Goal: Information Seeking & Learning: Learn about a topic

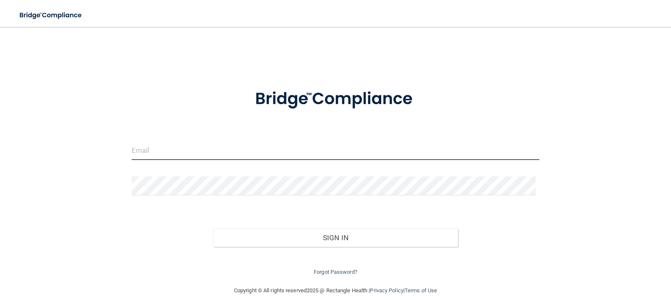
click at [147, 154] on input "email" at bounding box center [336, 150] width 408 height 19
type input "[EMAIL_ADDRESS][DOMAIN_NAME]"
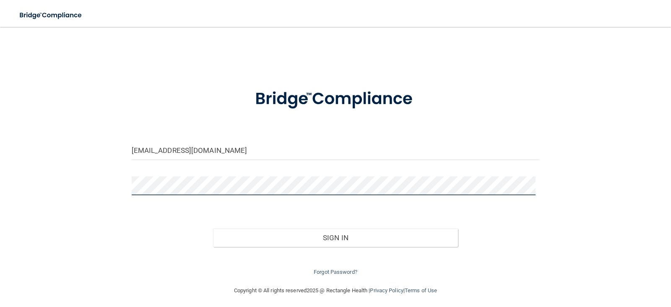
click at [213, 228] on button "Sign In" at bounding box center [335, 237] width 245 height 18
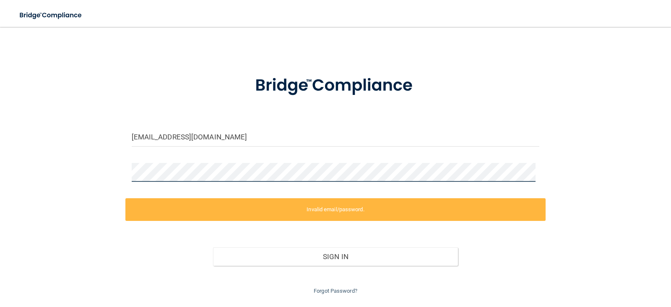
scroll to position [36, 0]
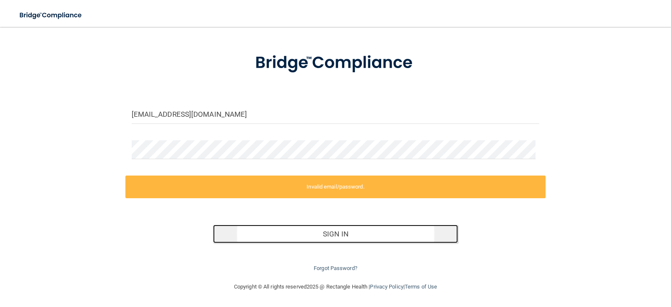
click at [347, 230] on button "Sign In" at bounding box center [335, 233] width 245 height 18
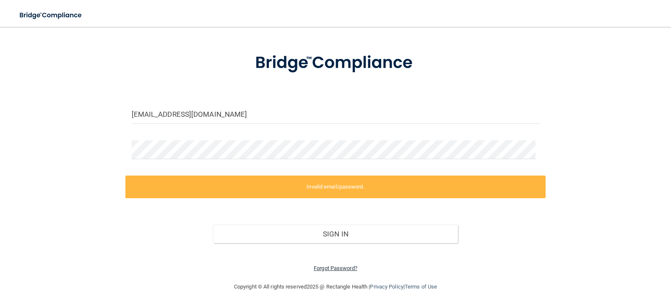
click at [344, 268] on link "Forgot Password?" at bounding box center [336, 268] width 44 height 6
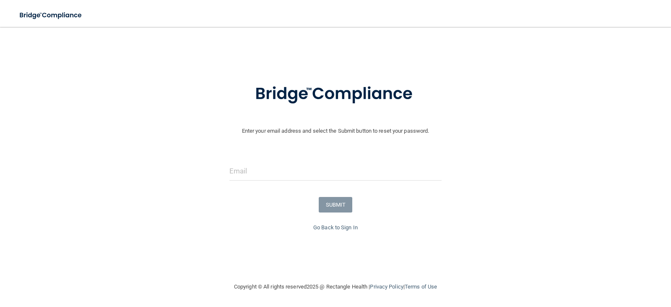
scroll to position [5, 0]
click at [258, 171] on input "email" at bounding box center [335, 170] width 213 height 19
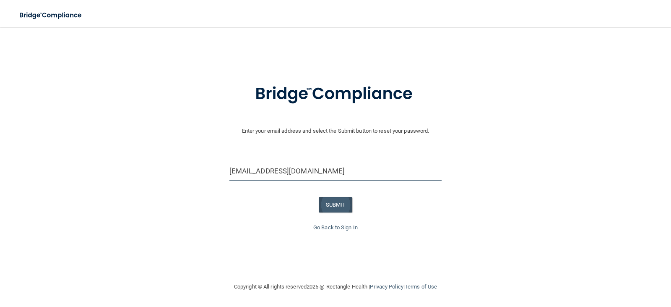
type input "[EMAIL_ADDRESS][DOMAIN_NAME]"
click at [323, 205] on button "SUBMIT" at bounding box center [336, 205] width 34 height 16
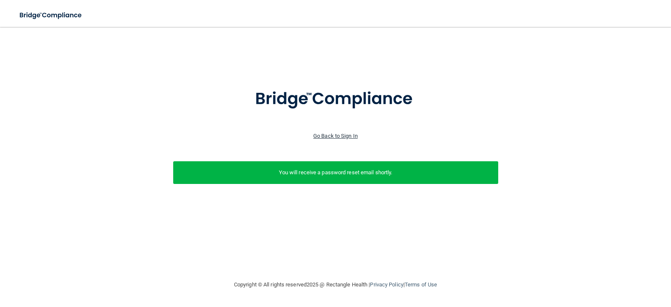
click at [334, 136] on link "Go Back to Sign In" at bounding box center [335, 136] width 44 height 6
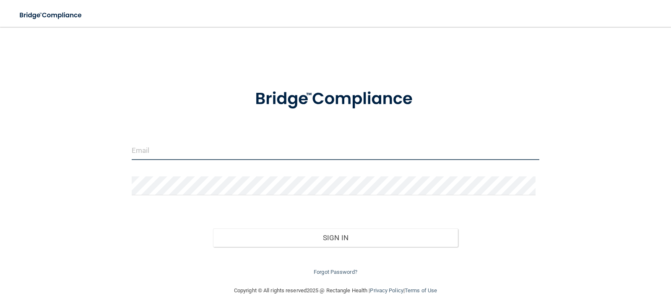
click at [162, 148] on input "email" at bounding box center [336, 150] width 408 height 19
type input "[EMAIL_ADDRESS][DOMAIN_NAME]"
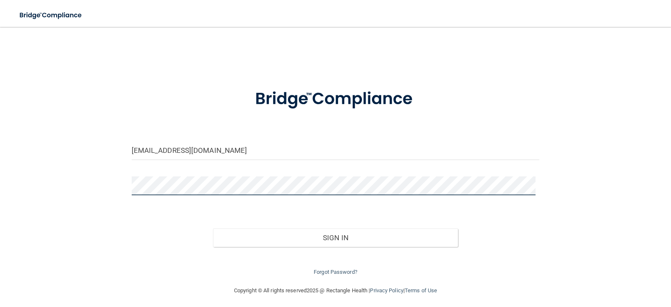
click at [213, 228] on button "Sign In" at bounding box center [335, 237] width 245 height 18
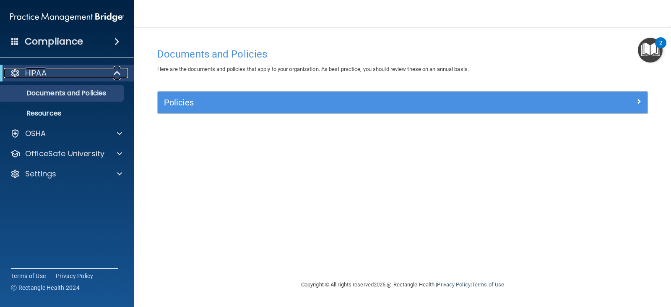
click at [43, 73] on p "HIPAA" at bounding box center [35, 73] width 21 height 10
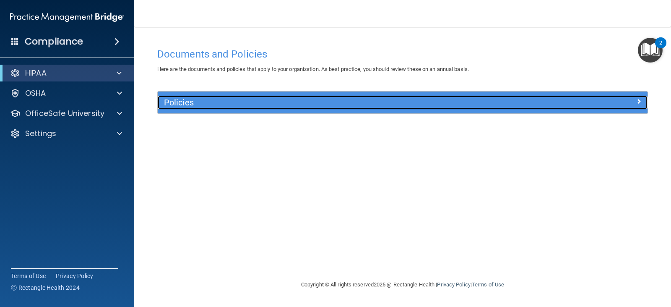
click at [221, 99] on h5 "Policies" at bounding box center [341, 102] width 355 height 9
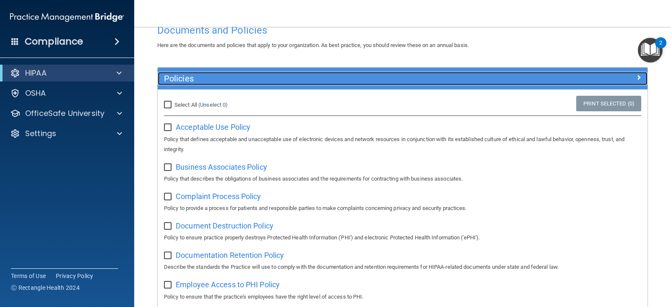
scroll to position [42, 0]
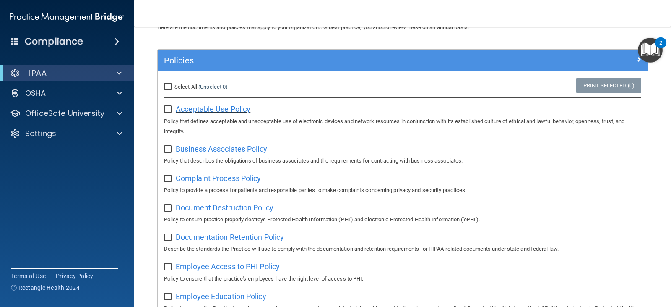
click at [200, 110] on span "Acceptable Use Policy" at bounding box center [213, 108] width 75 height 9
click at [169, 111] on input "checkbox" at bounding box center [169, 109] width 10 height 7
click at [170, 106] on input "checkbox" at bounding box center [169, 109] width 10 height 7
checkbox input "false"
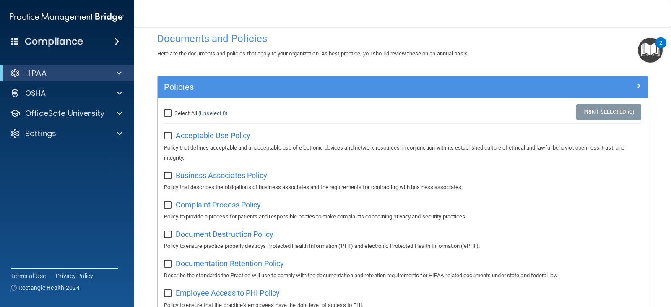
scroll to position [0, 0]
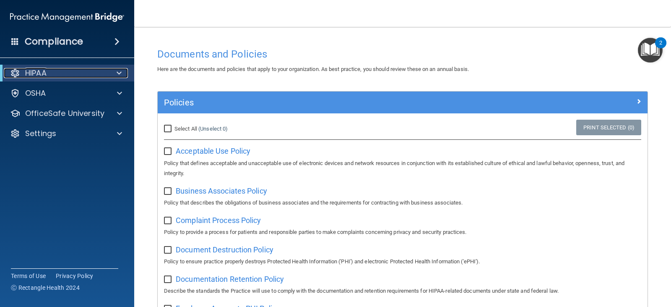
click at [39, 72] on p "HIPAA" at bounding box center [35, 73] width 21 height 10
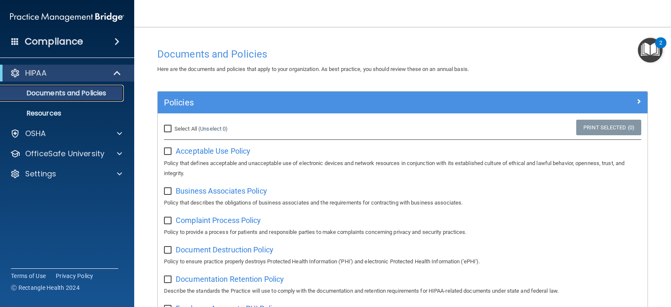
click at [48, 98] on link "Documents and Policies" at bounding box center [58, 93] width 132 height 17
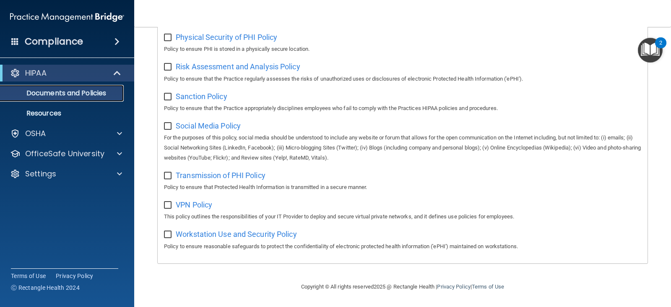
scroll to position [387, 0]
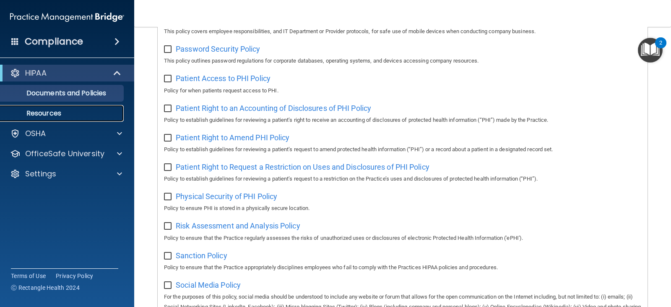
click at [48, 109] on p "Resources" at bounding box center [62, 113] width 114 height 8
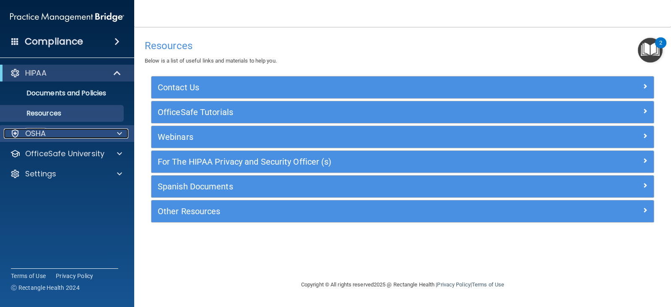
click at [32, 138] on p "OSHA" at bounding box center [35, 133] width 21 height 10
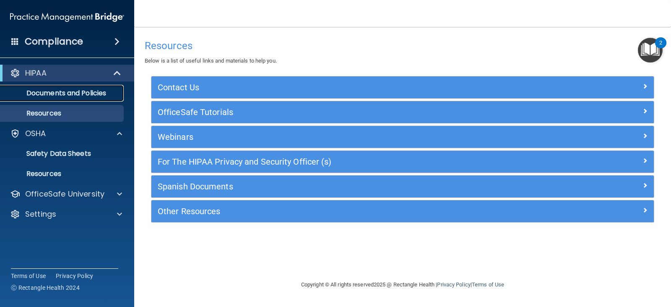
click at [55, 95] on p "Documents and Policies" at bounding box center [62, 93] width 114 height 8
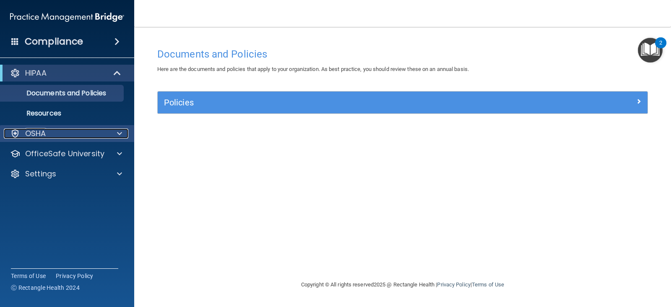
click at [34, 135] on p "OSHA" at bounding box center [35, 133] width 21 height 10
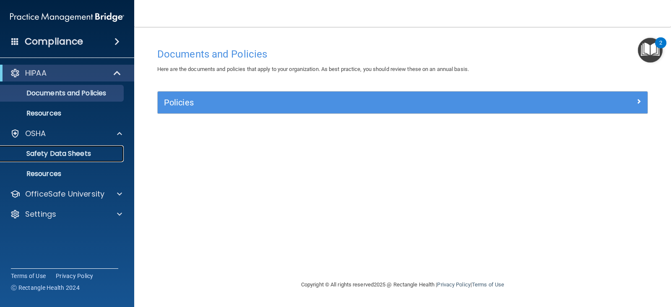
click at [38, 150] on p "Safety Data Sheets" at bounding box center [62, 153] width 114 height 8
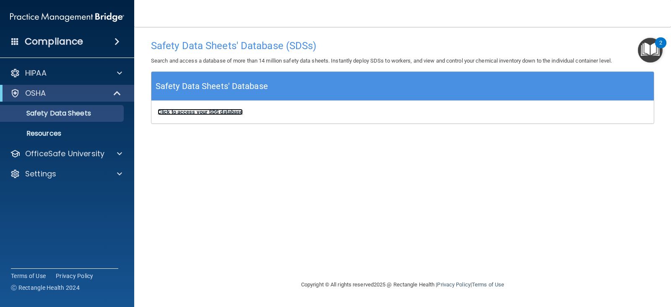
click at [234, 111] on b "Click to access your SDS database" at bounding box center [200, 112] width 85 height 6
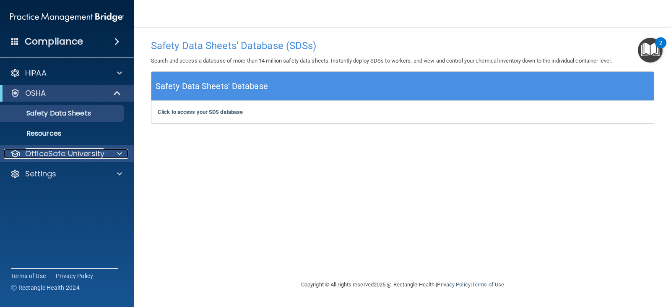
click at [43, 154] on p "OfficeSafe University" at bounding box center [64, 153] width 79 height 10
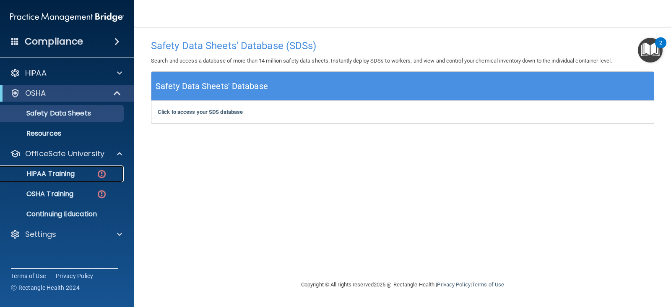
click at [49, 174] on p "HIPAA Training" at bounding box center [39, 173] width 69 height 8
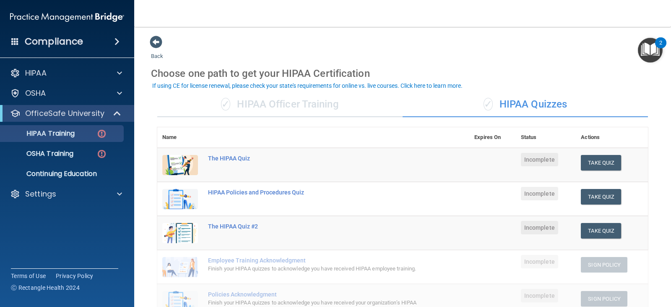
click at [306, 101] on div "✓ HIPAA Officer Training" at bounding box center [279, 104] width 245 height 25
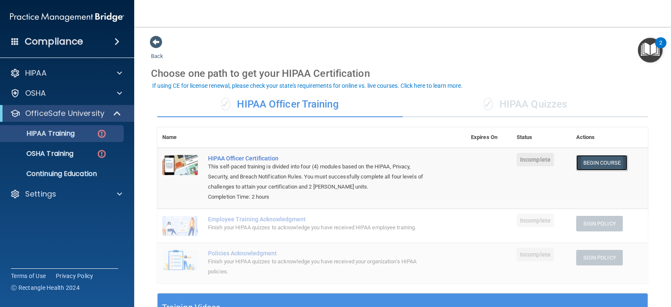
click at [591, 162] on link "Begin Course" at bounding box center [601, 163] width 51 height 16
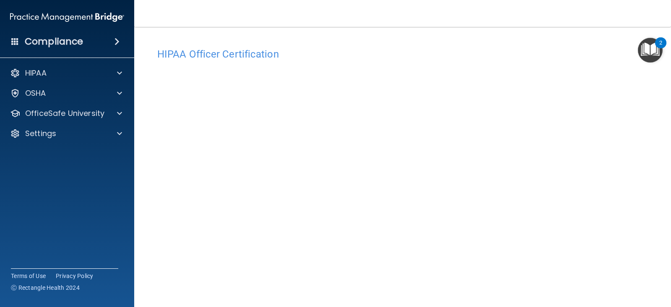
scroll to position [67, 0]
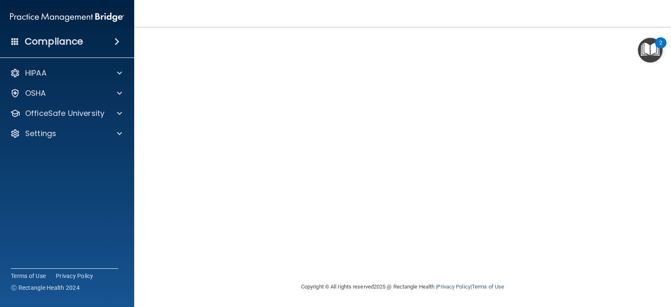
click at [526, 252] on iframe at bounding box center [593, 268] width 135 height 34
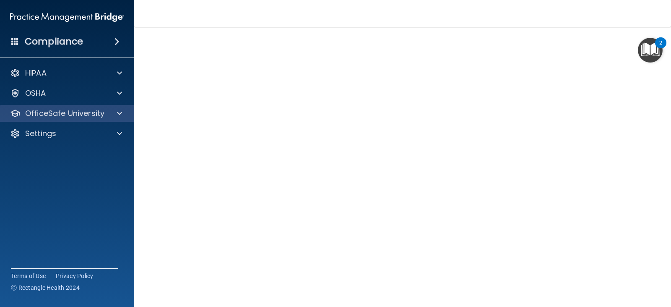
click at [73, 120] on div "OfficeSafe University" at bounding box center [67, 113] width 135 height 17
click at [57, 116] on p "OfficeSafe University" at bounding box center [64, 113] width 79 height 10
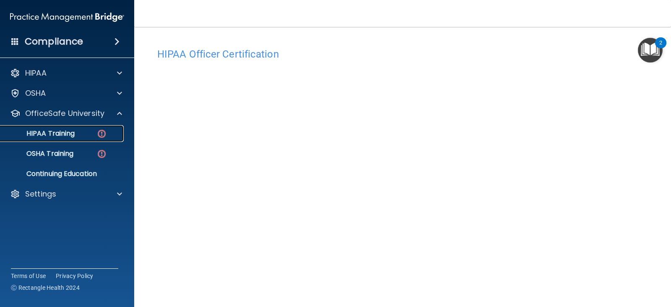
click at [56, 133] on p "HIPAA Training" at bounding box center [39, 133] width 69 height 8
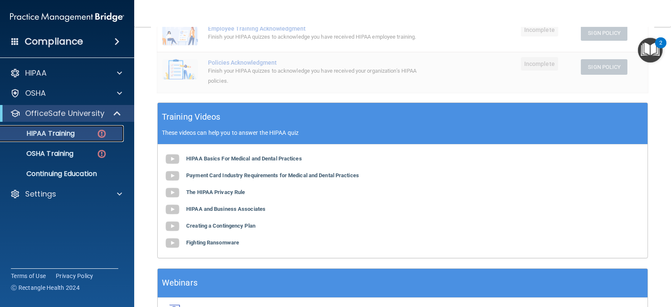
scroll to position [246, 0]
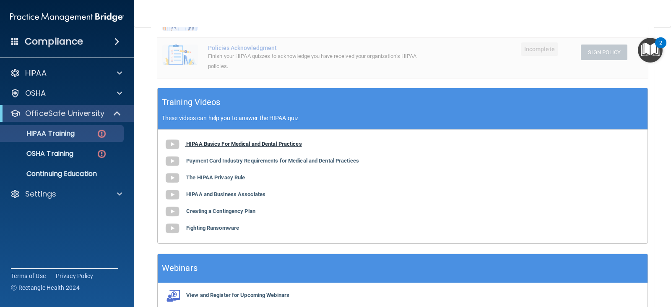
click at [199, 143] on b "HIPAA Basics For Medical and Dental Practices" at bounding box center [244, 144] width 116 height 6
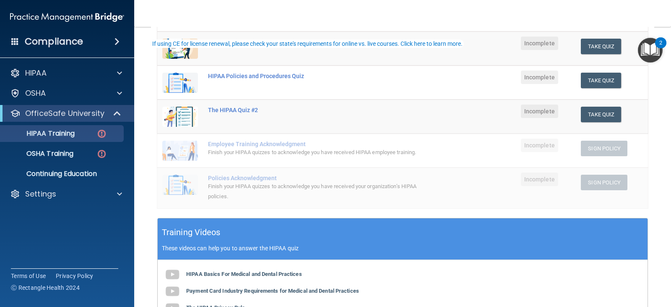
scroll to position [42, 0]
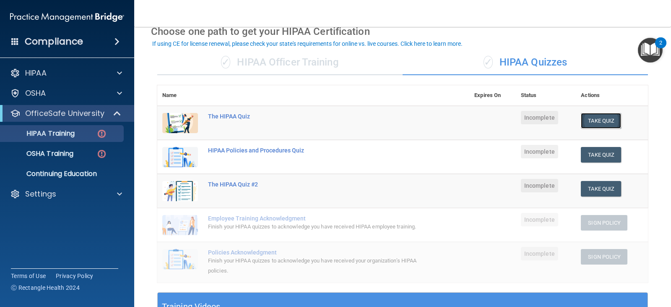
click at [604, 120] on button "Take Quiz" at bounding box center [601, 121] width 40 height 16
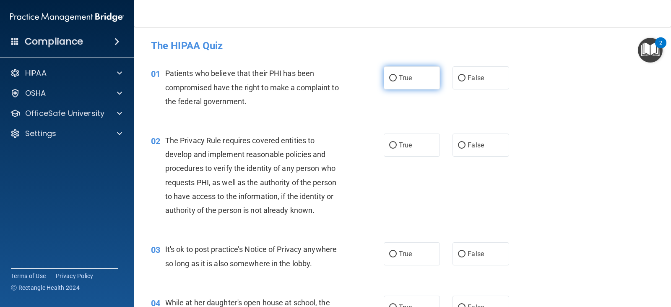
click at [390, 78] on input "True" at bounding box center [393, 78] width 8 height 6
radio input "true"
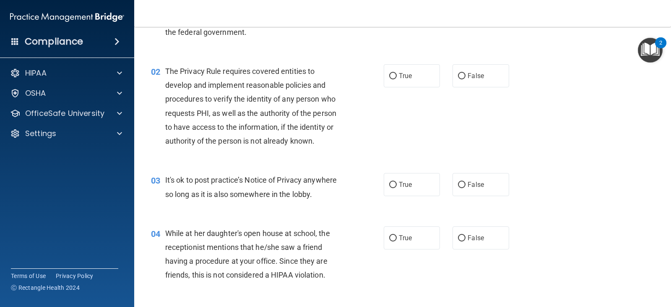
scroll to position [84, 0]
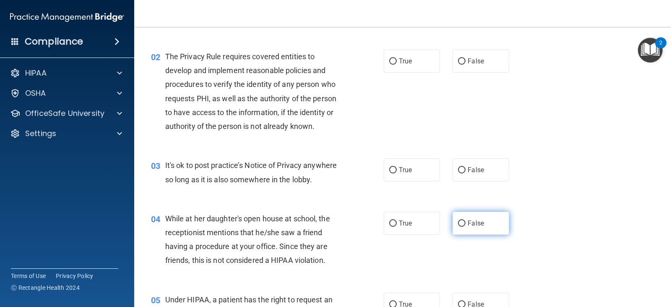
click at [458, 223] on input "False" at bounding box center [462, 223] width 8 height 6
radio input "true"
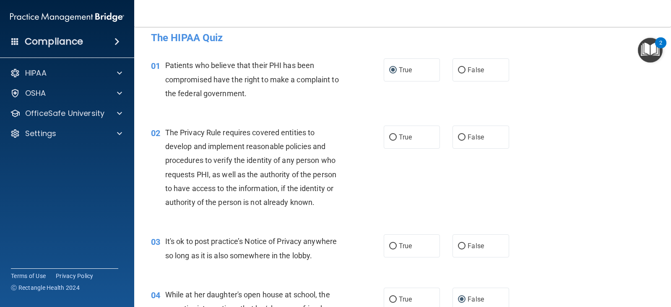
scroll to position [0, 0]
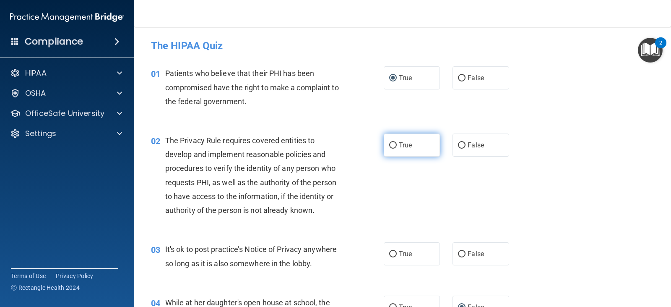
click at [390, 147] on input "True" at bounding box center [393, 145] width 8 height 6
radio input "true"
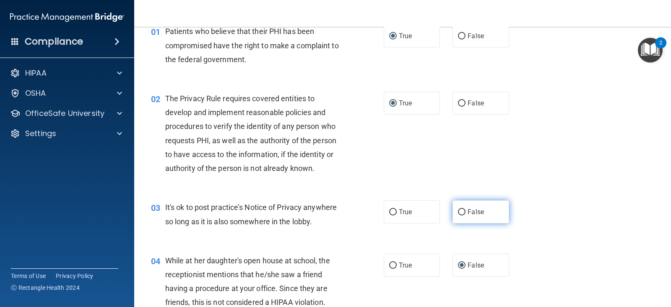
click at [458, 211] on input "False" at bounding box center [462, 212] width 8 height 6
radio input "true"
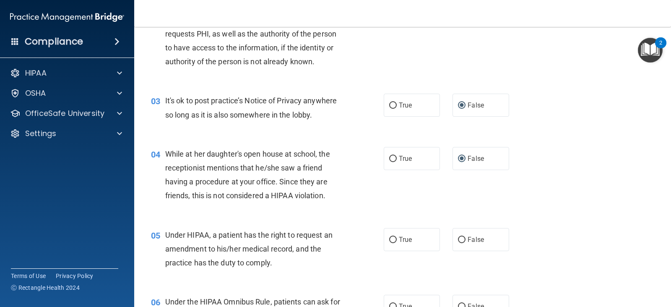
scroll to position [168, 0]
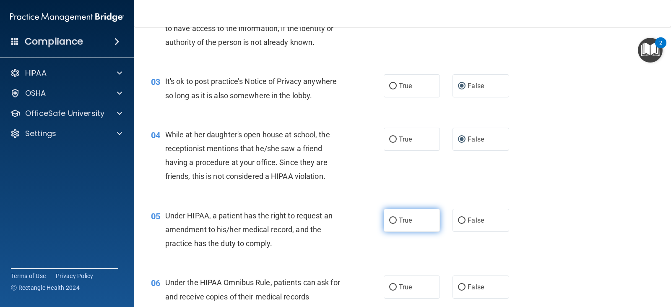
click at [389, 220] on input "True" at bounding box center [393, 220] width 8 height 6
radio input "true"
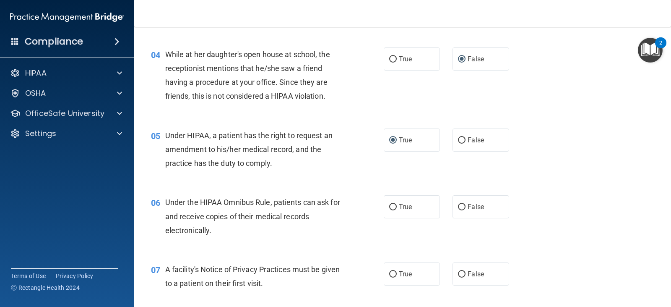
scroll to position [252, 0]
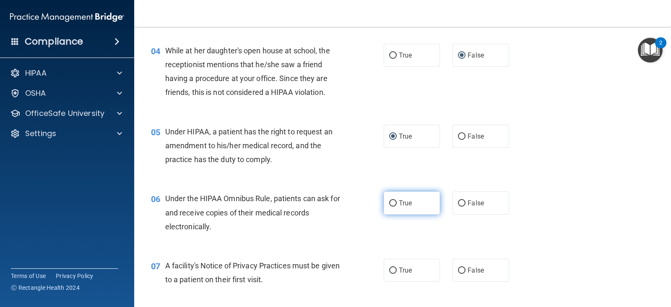
click at [391, 202] on input "True" at bounding box center [393, 203] width 8 height 6
radio input "true"
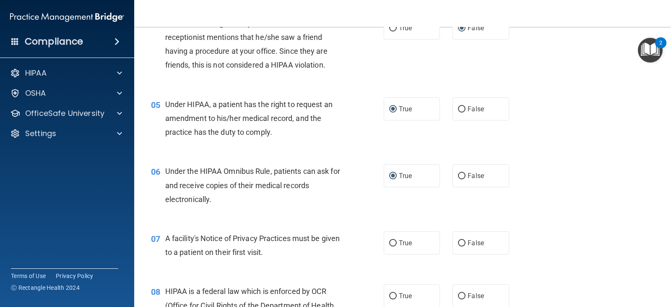
scroll to position [294, 0]
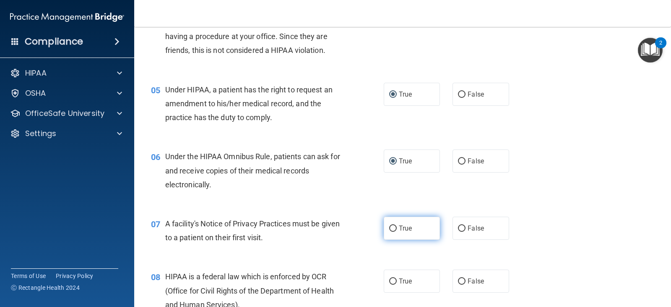
click at [391, 229] on input "True" at bounding box center [393, 228] width 8 height 6
radio input "true"
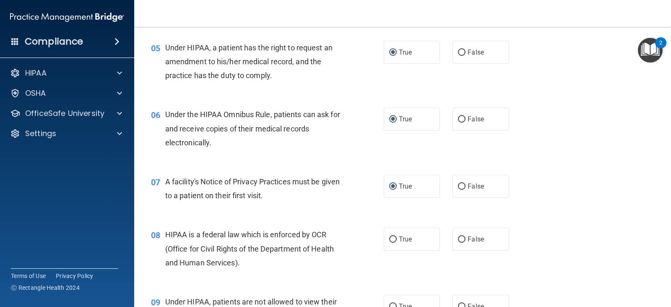
scroll to position [377, 0]
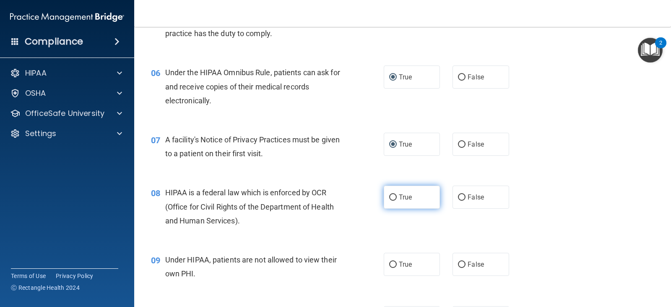
click at [391, 194] on input "True" at bounding box center [393, 197] width 8 height 6
radio input "true"
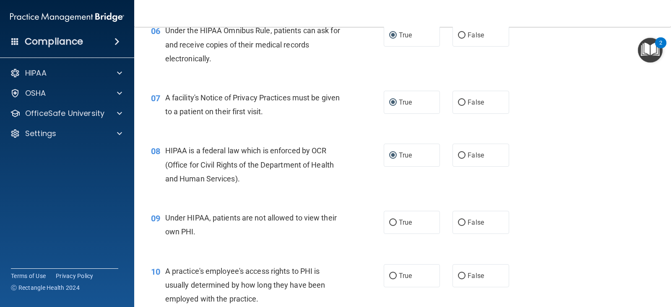
scroll to position [461, 0]
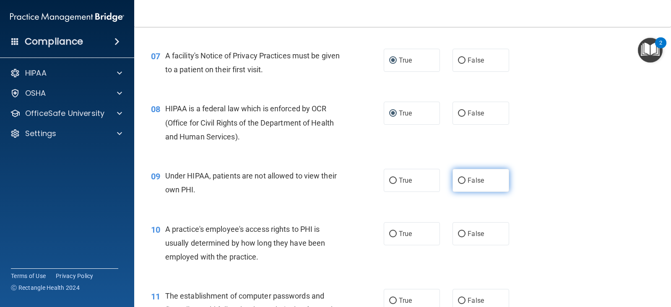
click at [458, 182] on input "False" at bounding box center [462, 180] width 8 height 6
radio input "true"
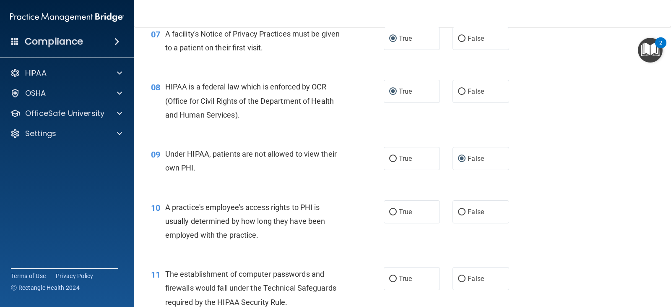
scroll to position [503, 0]
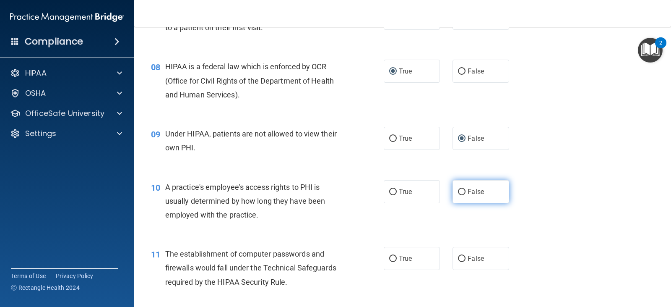
click at [459, 189] on input "False" at bounding box center [462, 192] width 8 height 6
radio input "true"
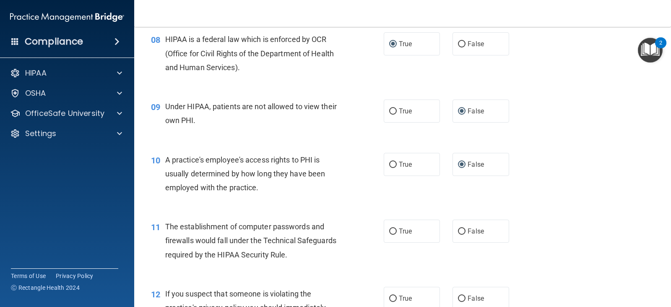
scroll to position [545, 0]
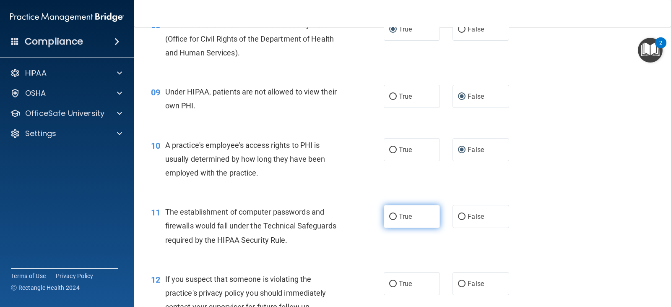
click at [389, 217] on input "True" at bounding box center [393, 216] width 8 height 6
radio input "true"
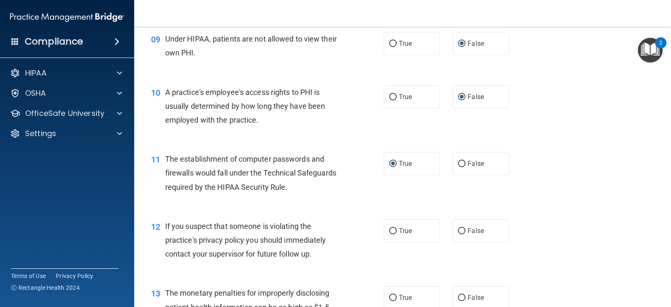
scroll to position [629, 0]
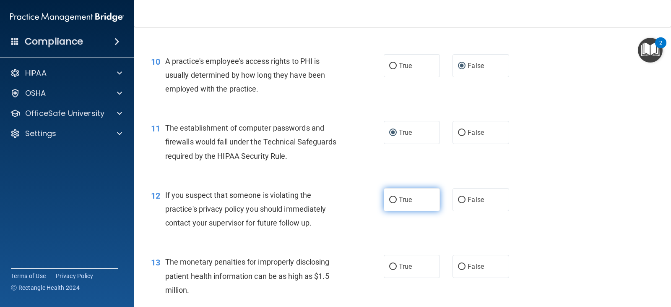
click at [389, 200] on input "True" at bounding box center [393, 200] width 8 height 6
radio input "true"
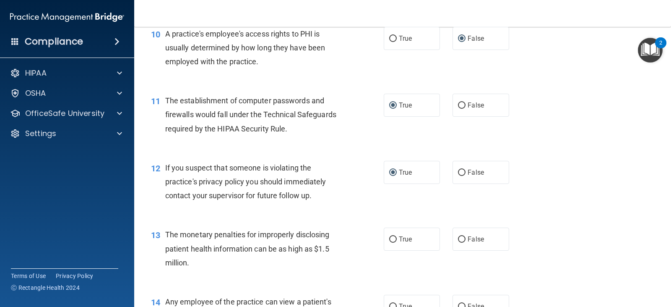
scroll to position [671, 0]
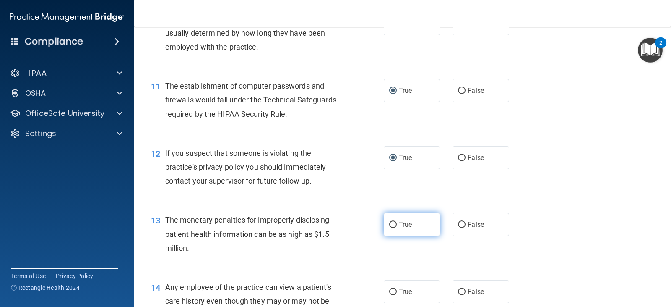
click at [390, 224] on input "True" at bounding box center [393, 224] width 8 height 6
radio input "true"
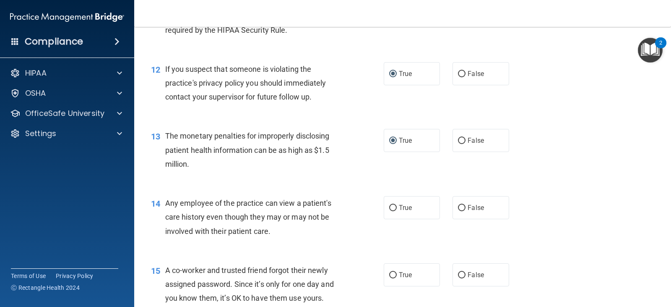
scroll to position [797, 0]
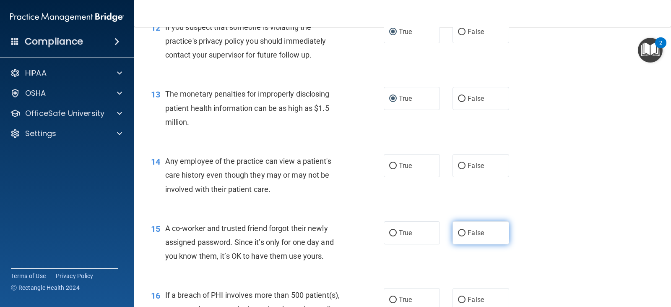
click at [458, 231] on input "False" at bounding box center [462, 233] width 8 height 6
radio input "true"
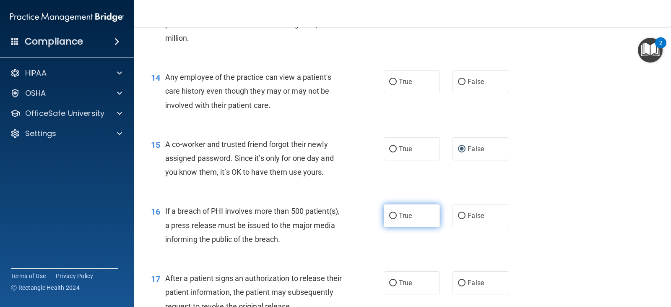
click at [389, 219] on input "True" at bounding box center [393, 216] width 8 height 6
radio input "true"
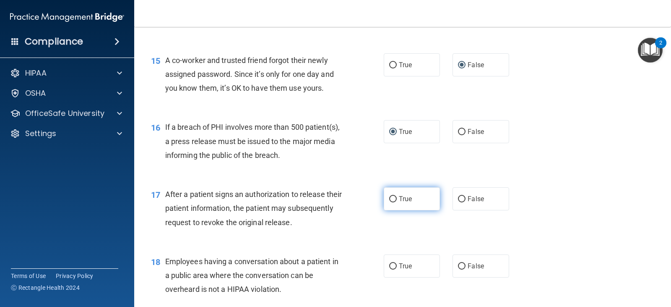
click at [389, 200] on input "True" at bounding box center [393, 199] width 8 height 6
radio input "true"
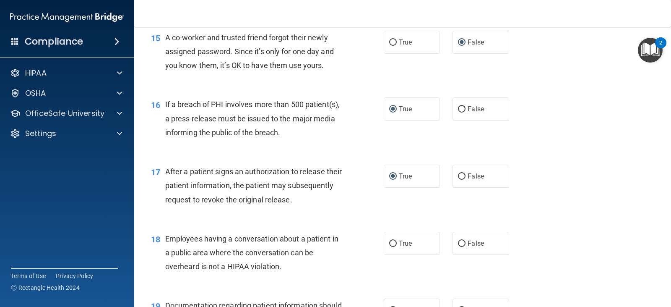
scroll to position [1007, 0]
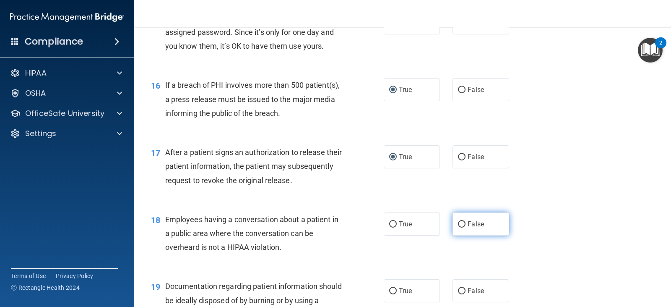
click at [461, 222] on input "False" at bounding box center [462, 224] width 8 height 6
radio input "true"
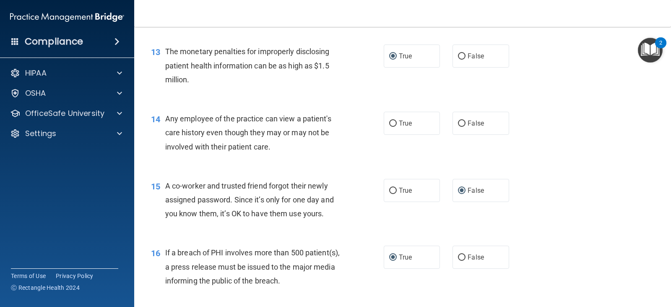
scroll to position [839, 0]
click at [395, 120] on label "True" at bounding box center [412, 123] width 56 height 23
click at [395, 121] on input "True" at bounding box center [393, 124] width 8 height 6
radio input "true"
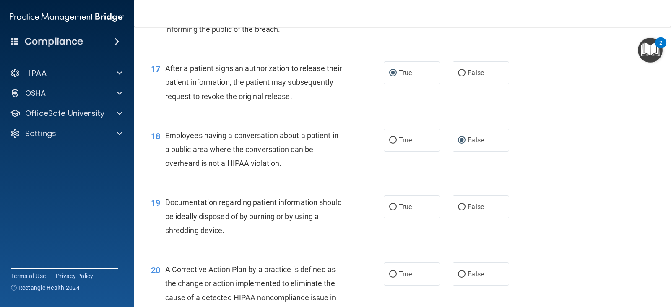
scroll to position [1132, 0]
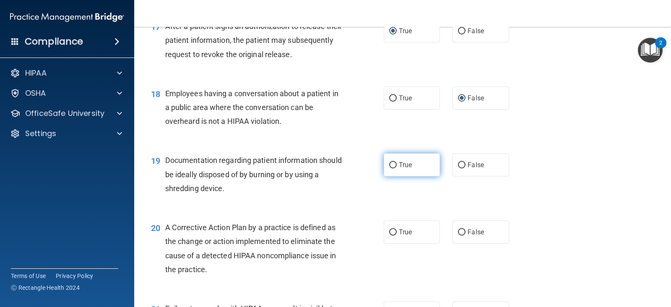
click at [389, 163] on input "True" at bounding box center [393, 165] width 8 height 6
radio input "true"
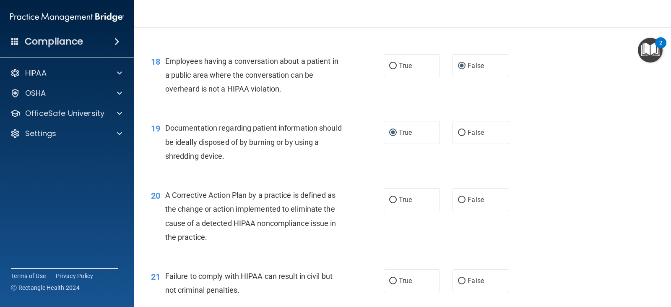
scroll to position [1216, 0]
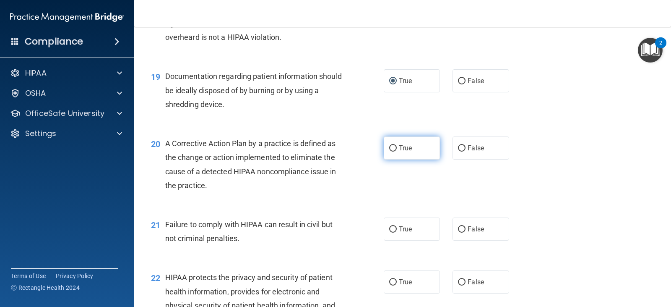
click at [389, 151] on input "True" at bounding box center [393, 148] width 8 height 6
radio input "true"
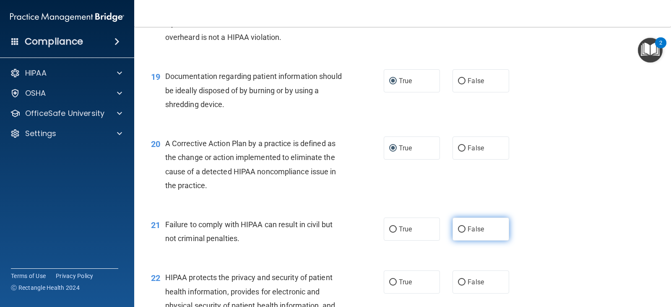
click at [458, 228] on input "False" at bounding box center [462, 229] width 8 height 6
radio input "true"
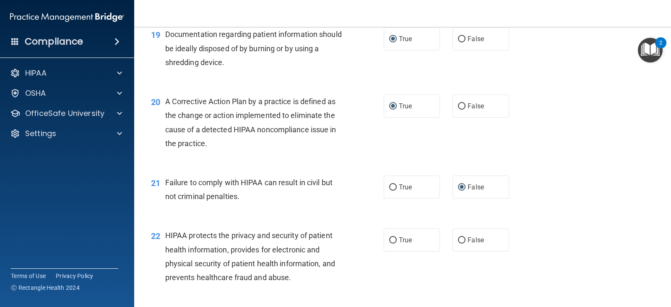
scroll to position [1300, 0]
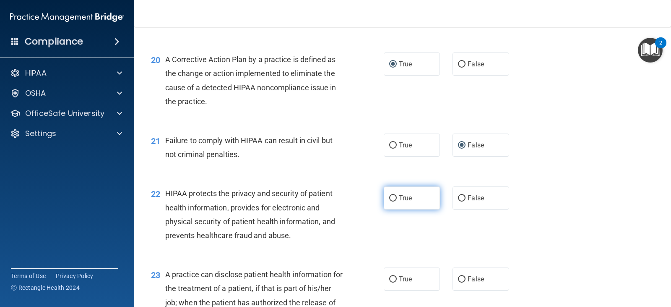
click at [391, 200] on input "True" at bounding box center [393, 198] width 8 height 6
radio input "true"
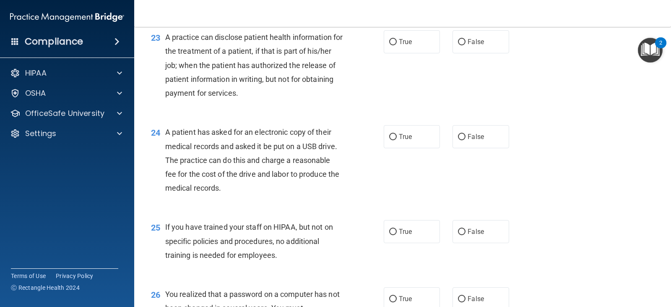
scroll to position [1552, 0]
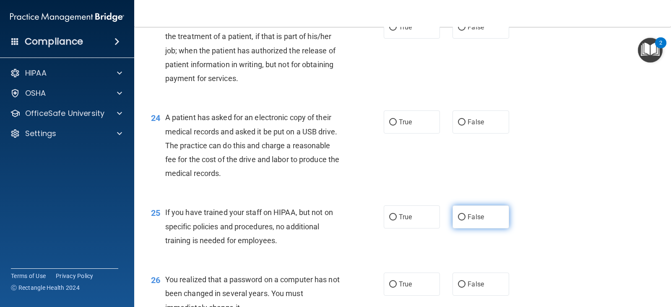
click at [458, 214] on input "False" at bounding box center [462, 217] width 8 height 6
radio input "true"
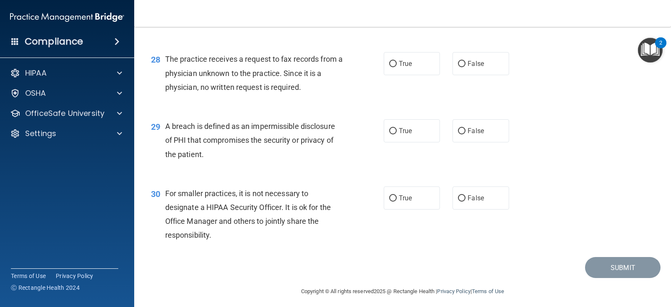
scroll to position [1910, 0]
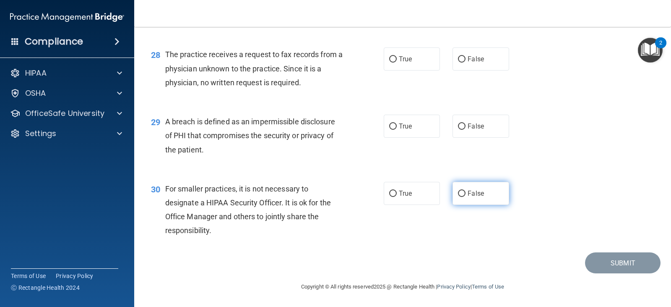
click at [458, 193] on input "False" at bounding box center [462, 193] width 8 height 6
radio input "true"
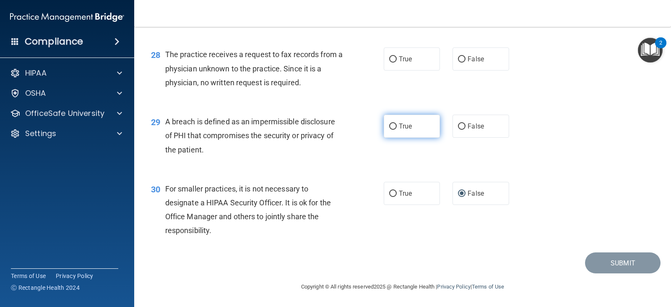
click at [389, 127] on input "True" at bounding box center [393, 126] width 8 height 6
radio input "true"
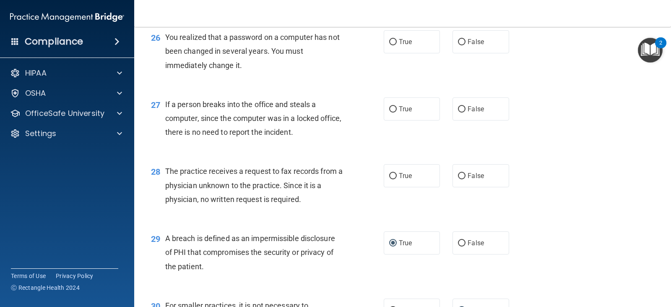
scroll to position [1785, 0]
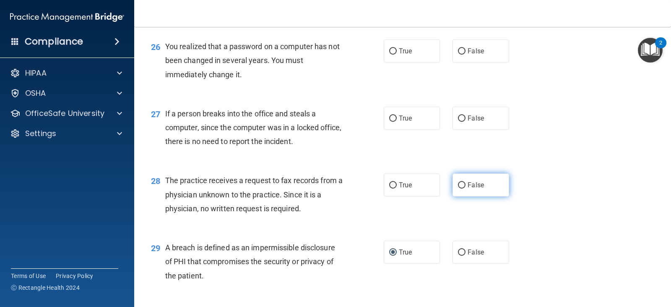
click at [461, 184] on input "False" at bounding box center [462, 185] width 8 height 6
radio input "true"
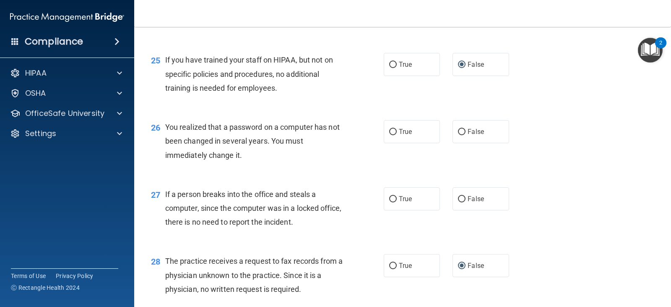
scroll to position [1701, 0]
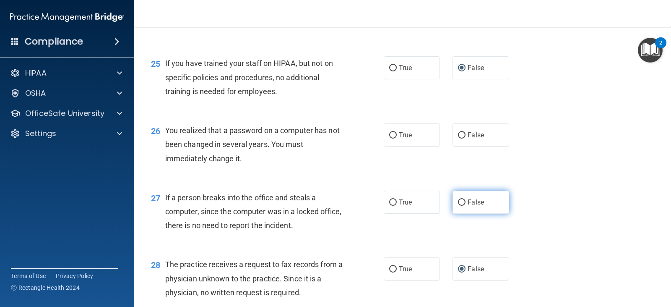
click at [458, 199] on input "False" at bounding box center [462, 202] width 8 height 6
radio input "true"
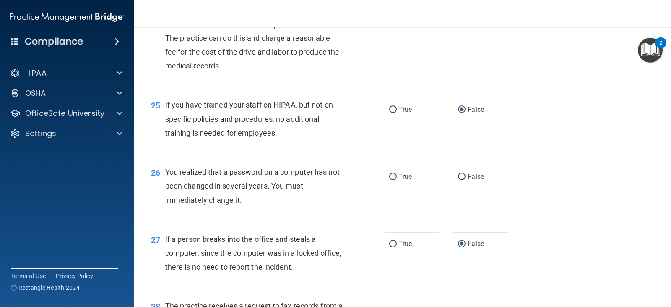
scroll to position [1659, 0]
click at [393, 176] on input "True" at bounding box center [393, 177] width 8 height 6
radio input "true"
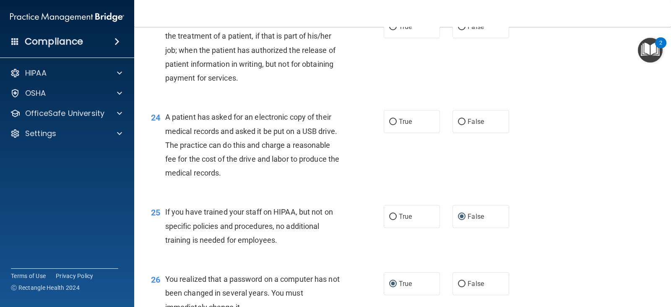
scroll to position [1533, 0]
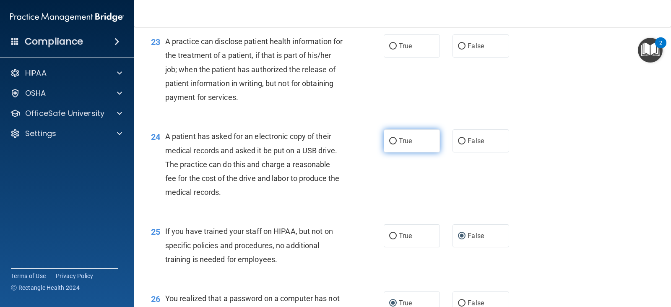
click at [390, 142] on input "True" at bounding box center [393, 141] width 8 height 6
radio input "true"
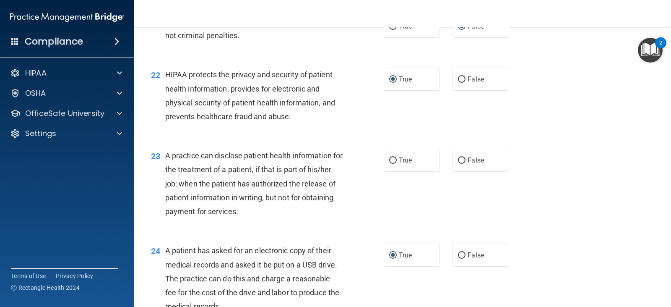
scroll to position [1407, 0]
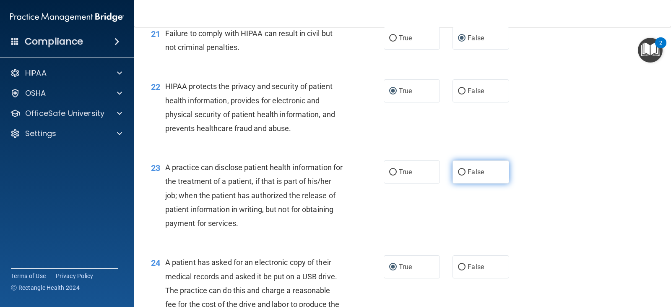
click at [458, 170] on input "False" at bounding box center [462, 172] width 8 height 6
radio input "true"
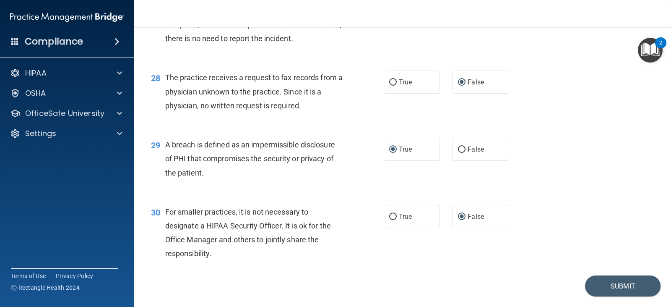
scroll to position [1910, 0]
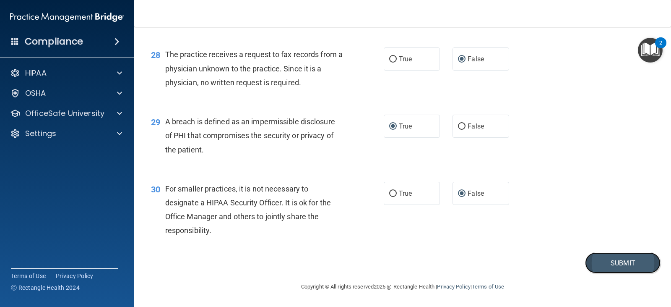
click at [602, 256] on button "Submit" at bounding box center [622, 262] width 75 height 21
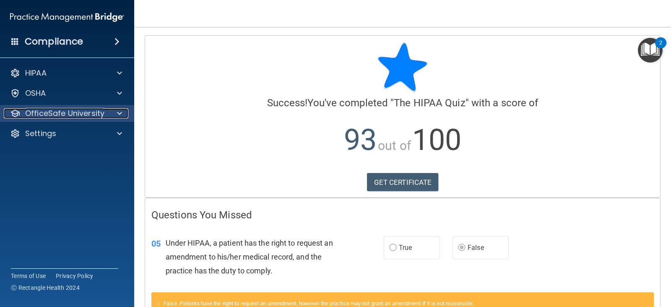
click at [67, 114] on p "OfficeSafe University" at bounding box center [64, 113] width 79 height 10
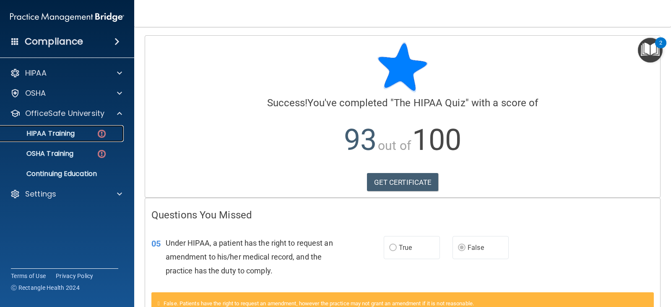
click at [65, 139] on link "HIPAA Training" at bounding box center [58, 133] width 132 height 17
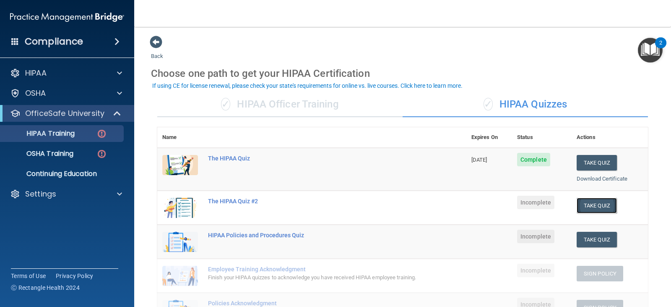
click at [593, 207] on button "Take Quiz" at bounding box center [597, 206] width 40 height 16
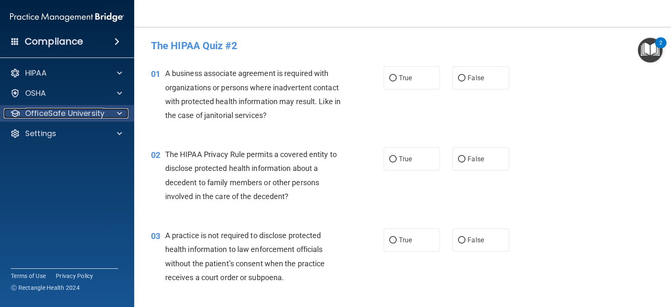
click at [47, 110] on p "OfficeSafe University" at bounding box center [64, 113] width 79 height 10
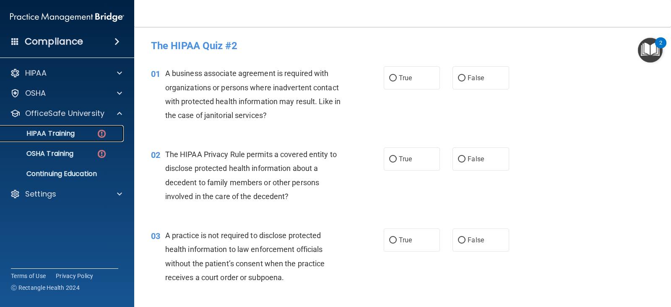
click at [44, 133] on p "HIPAA Training" at bounding box center [39, 133] width 69 height 8
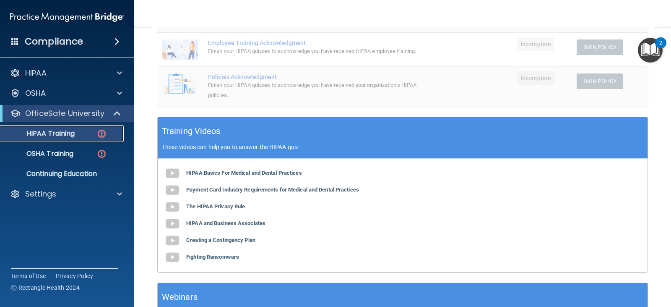
scroll to position [220, 0]
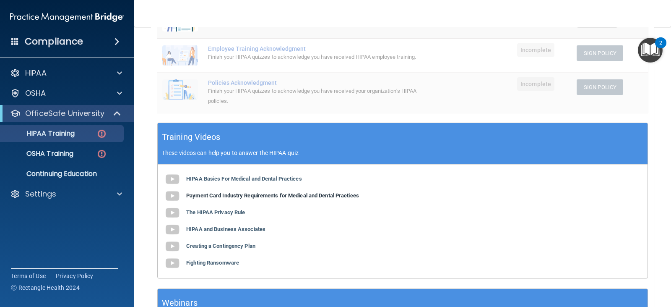
click at [257, 198] on b "Payment Card Industry Requirements for Medical and Dental Practices" at bounding box center [272, 195] width 173 height 6
click at [217, 215] on b "The HIPAA Privacy Rule" at bounding box center [215, 212] width 59 height 6
click at [237, 232] on b "HIPAA and Business Associates" at bounding box center [225, 229] width 79 height 6
click at [224, 249] on b "Creating a Contingency Plan" at bounding box center [220, 245] width 69 height 6
click at [227, 265] on b "Fighting Ransomware" at bounding box center [212, 262] width 53 height 6
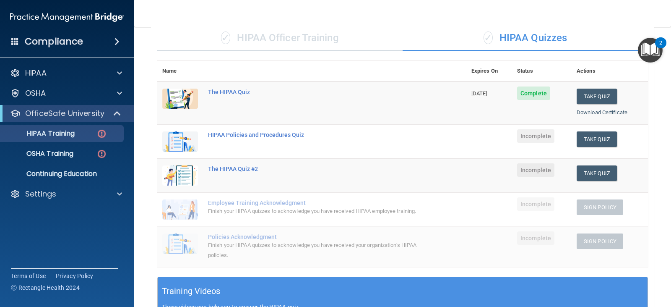
scroll to position [52, 0]
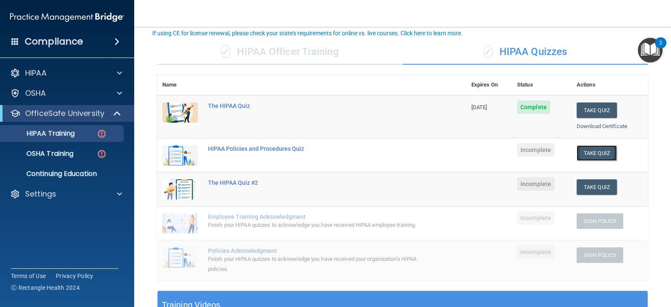
click at [583, 149] on button "Take Quiz" at bounding box center [597, 153] width 40 height 16
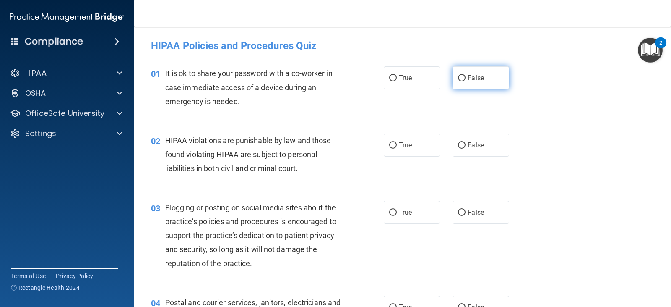
click at [455, 82] on label "False" at bounding box center [481, 77] width 56 height 23
click at [458, 81] on input "False" at bounding box center [462, 78] width 8 height 6
radio input "true"
click at [392, 146] on input "True" at bounding box center [393, 145] width 8 height 6
radio input "true"
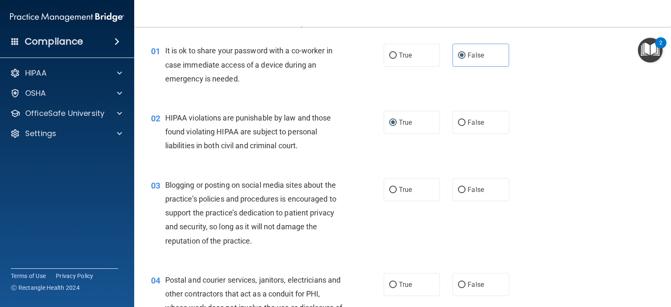
scroll to position [42, 0]
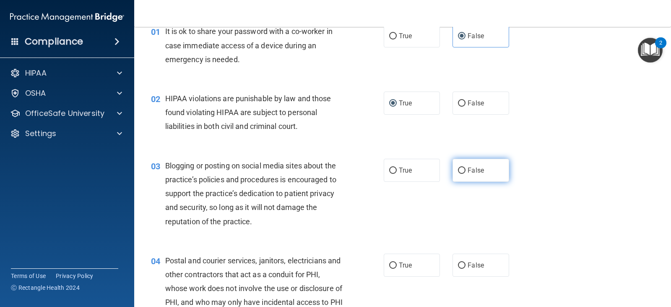
click at [461, 170] on input "False" at bounding box center [462, 170] width 8 height 6
radio input "true"
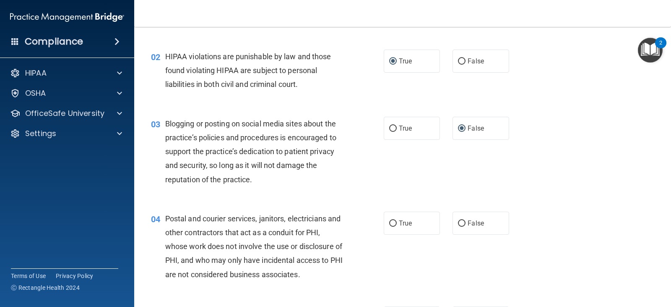
scroll to position [126, 0]
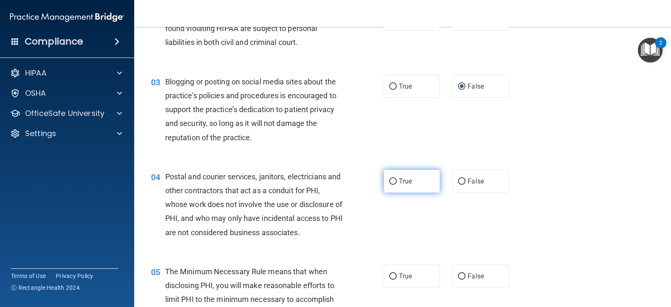
click at [390, 179] on input "True" at bounding box center [393, 181] width 8 height 6
radio input "true"
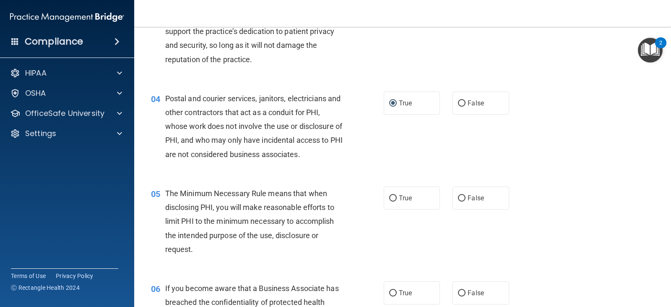
scroll to position [210, 0]
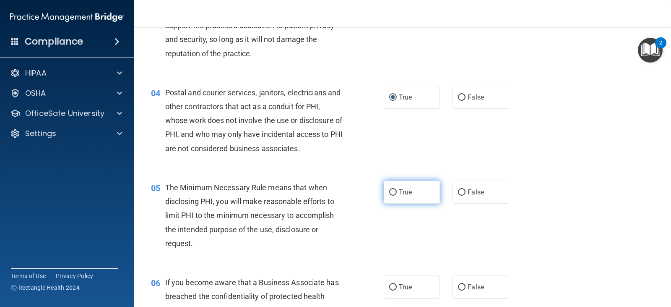
click at [389, 192] on input "True" at bounding box center [393, 192] width 8 height 6
radio input "true"
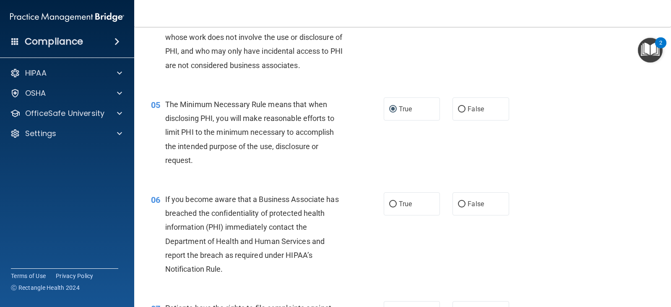
scroll to position [294, 0]
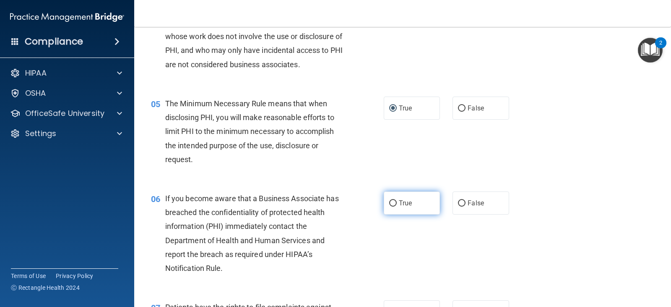
click at [393, 201] on input "True" at bounding box center [393, 203] width 8 height 6
radio input "true"
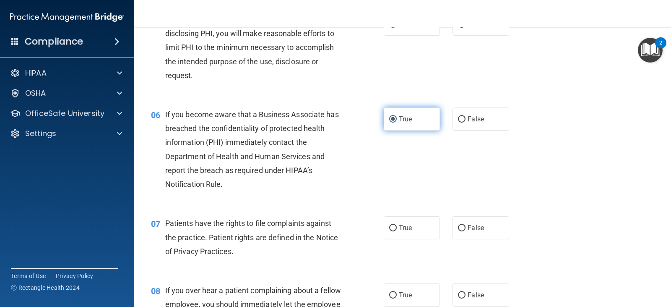
scroll to position [461, 0]
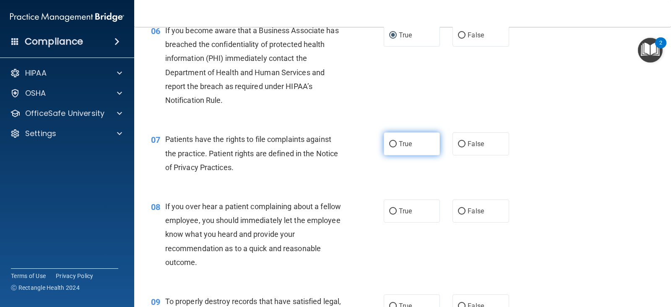
click at [391, 143] on input "True" at bounding box center [393, 144] width 8 height 6
radio input "true"
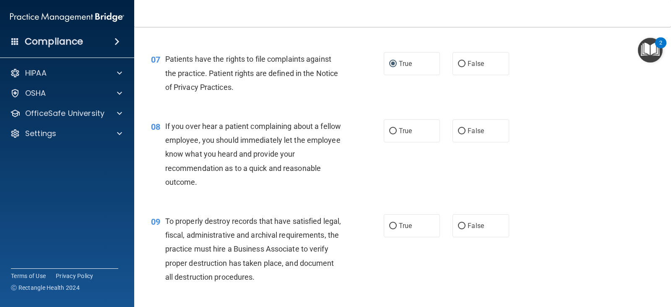
scroll to position [545, 0]
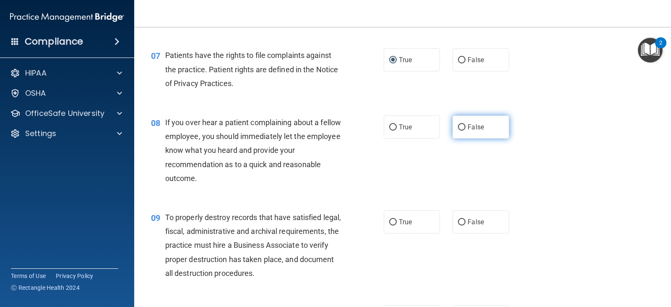
click at [460, 126] on input "False" at bounding box center [462, 127] width 8 height 6
radio input "true"
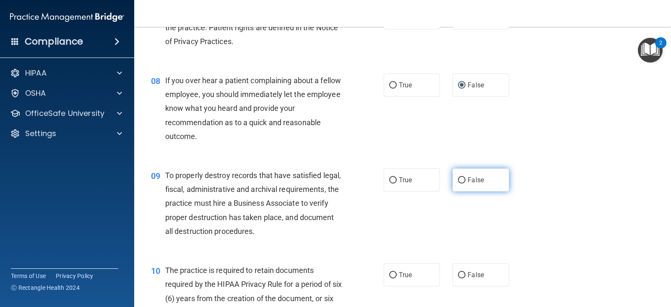
click at [460, 179] on input "False" at bounding box center [462, 180] width 8 height 6
radio input "true"
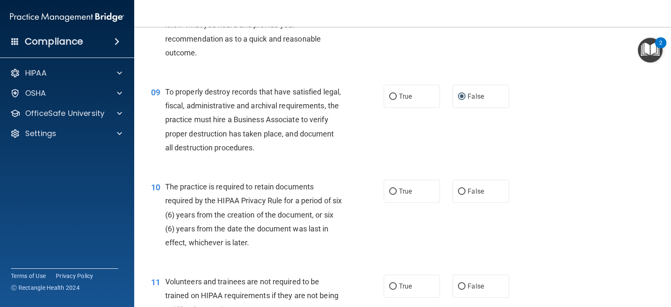
scroll to position [671, 0]
click at [459, 192] on input "False" at bounding box center [462, 191] width 8 height 6
radio input "true"
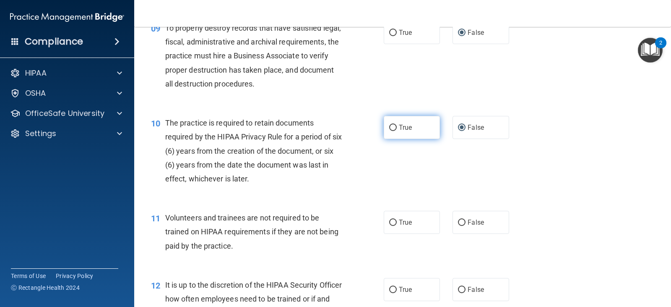
scroll to position [755, 0]
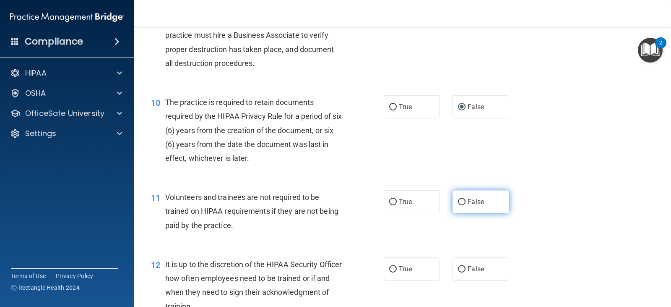
click at [458, 199] on input "False" at bounding box center [462, 202] width 8 height 6
radio input "true"
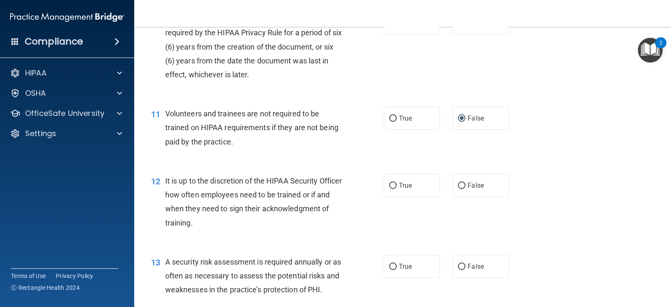
scroll to position [839, 0]
click at [458, 186] on input "False" at bounding box center [462, 185] width 8 height 6
radio input "true"
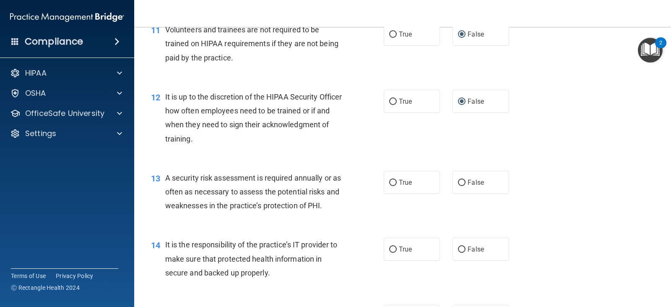
scroll to position [923, 0]
click at [389, 183] on input "True" at bounding box center [393, 182] width 8 height 6
radio input "true"
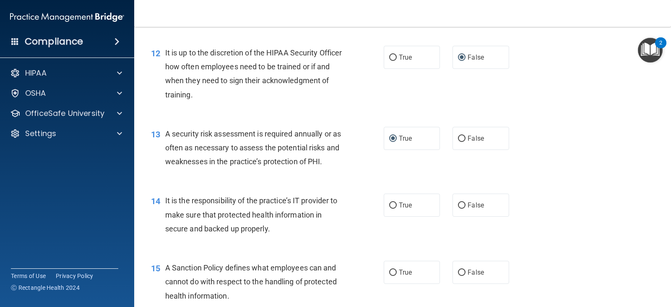
scroll to position [1007, 0]
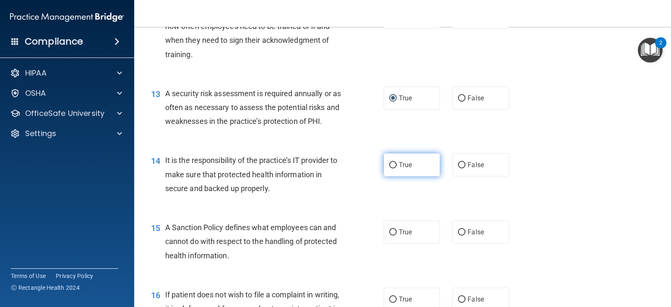
click at [392, 165] on input "True" at bounding box center [393, 165] width 8 height 6
radio input "true"
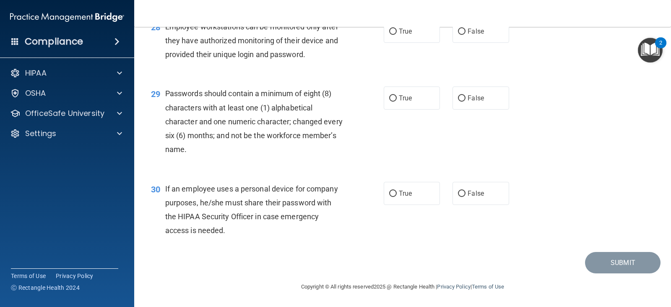
scroll to position [2105, 0]
click at [460, 193] on input "False" at bounding box center [462, 193] width 8 height 6
radio input "true"
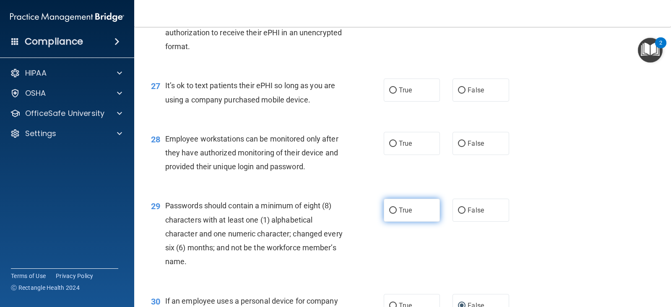
click at [389, 213] on input "True" at bounding box center [393, 210] width 8 height 6
radio input "true"
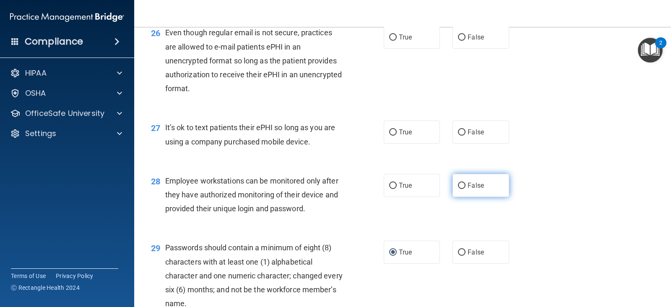
click at [458, 189] on input "False" at bounding box center [462, 185] width 8 height 6
radio input "true"
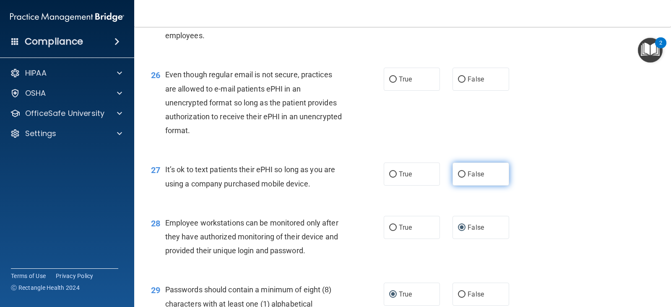
click at [460, 177] on input "False" at bounding box center [462, 174] width 8 height 6
radio input "true"
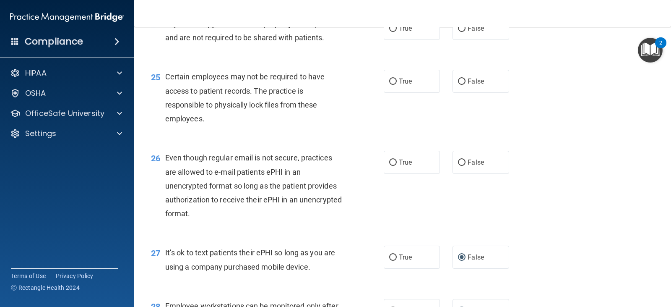
scroll to position [1812, 0]
click at [458, 167] on input "False" at bounding box center [462, 163] width 8 height 6
radio input "true"
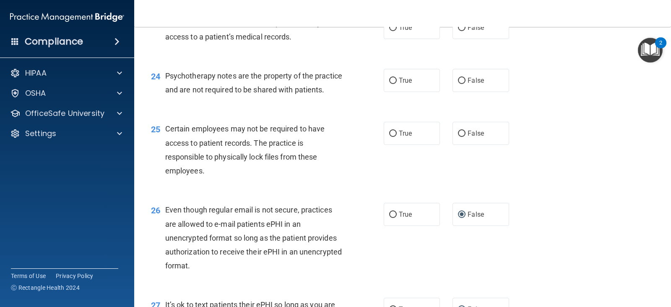
scroll to position [1686, 0]
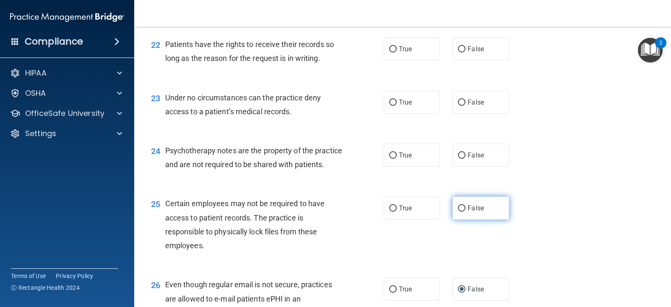
click at [458, 211] on input "False" at bounding box center [462, 208] width 8 height 6
radio input "true"
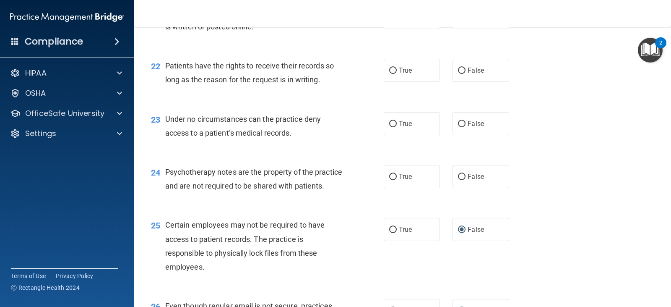
scroll to position [1644, 0]
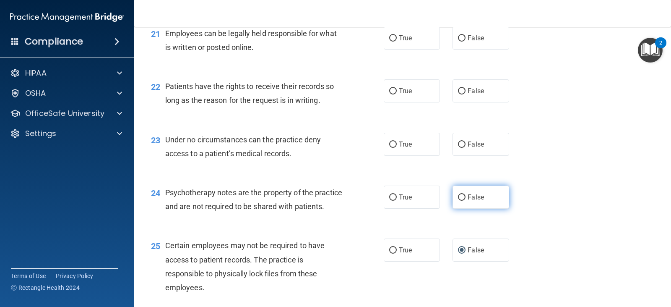
click at [458, 197] on input "False" at bounding box center [462, 197] width 8 height 6
radio input "true"
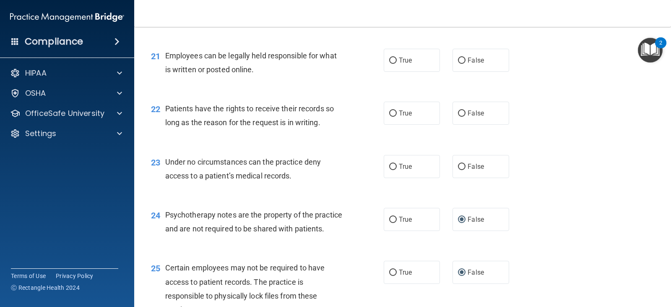
scroll to position [1602, 0]
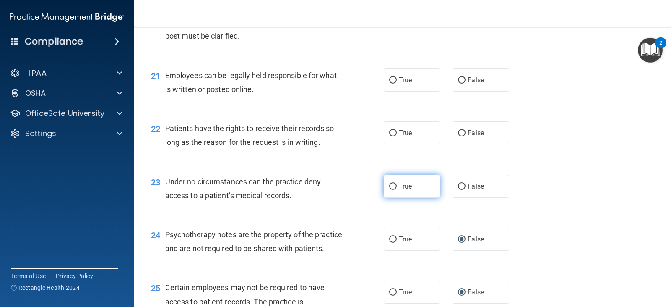
click at [394, 185] on label "True" at bounding box center [412, 185] width 56 height 23
click at [394, 185] on input "True" at bounding box center [393, 186] width 8 height 6
radio input "true"
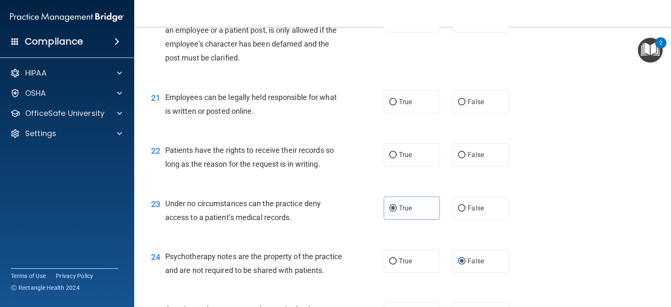
scroll to position [1560, 0]
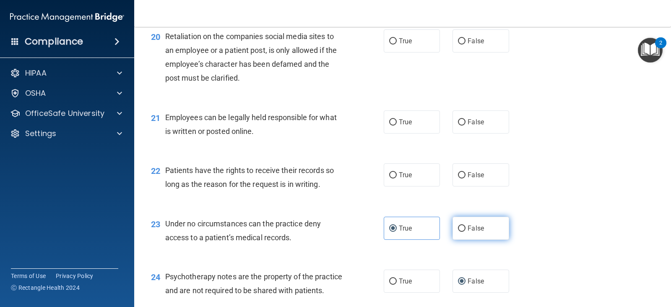
click at [458, 229] on input "False" at bounding box center [462, 228] width 8 height 6
radio input "true"
radio input "false"
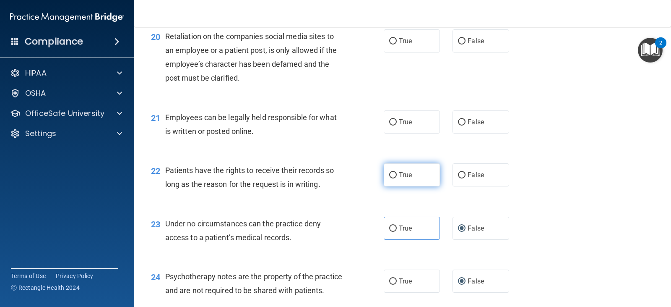
click at [390, 176] on input "True" at bounding box center [393, 175] width 8 height 6
radio input "true"
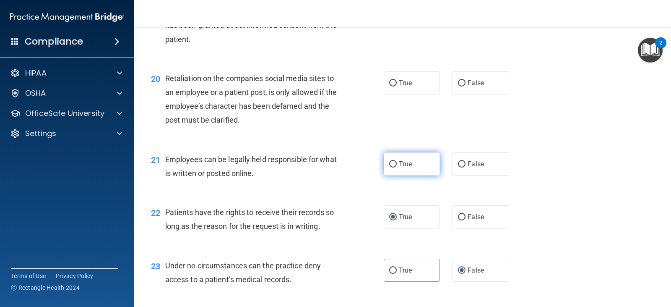
click at [389, 164] on input "True" at bounding box center [393, 164] width 8 height 6
radio input "true"
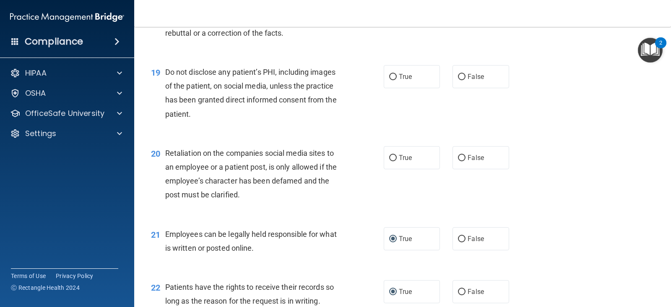
scroll to position [1434, 0]
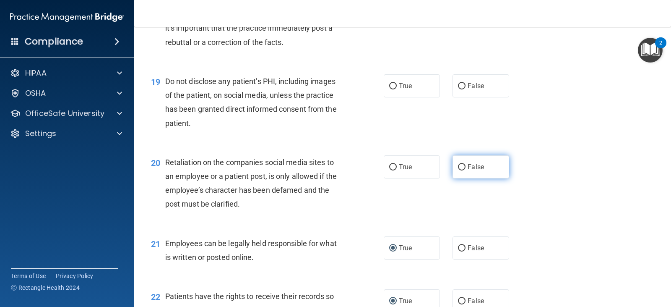
click at [458, 166] on input "False" at bounding box center [462, 167] width 8 height 6
radio input "true"
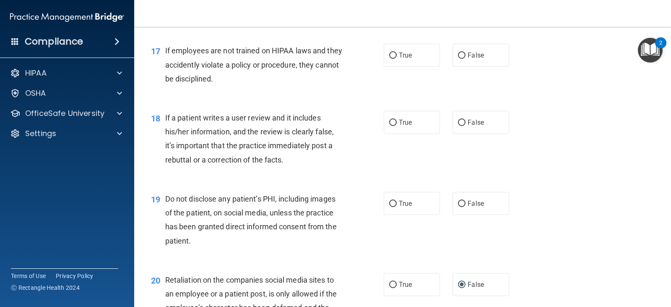
scroll to position [1309, 0]
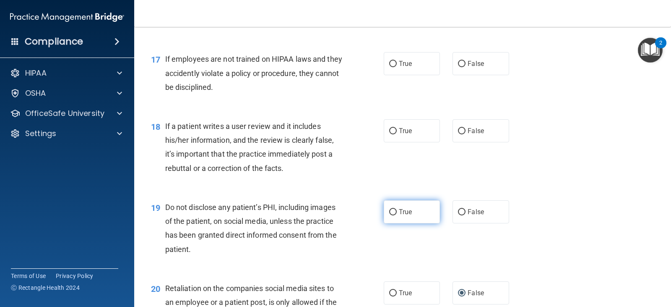
click at [392, 209] on input "True" at bounding box center [393, 212] width 8 height 6
radio input "true"
click at [458, 130] on input "False" at bounding box center [462, 131] width 8 height 6
radio input "true"
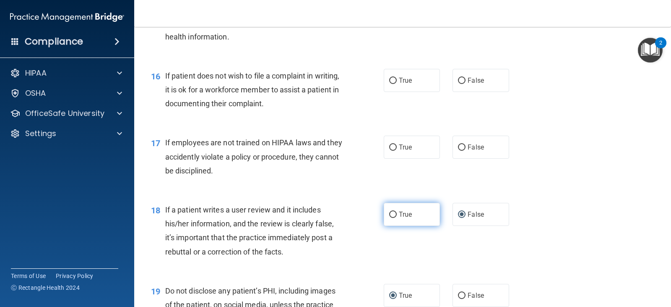
scroll to position [1225, 0]
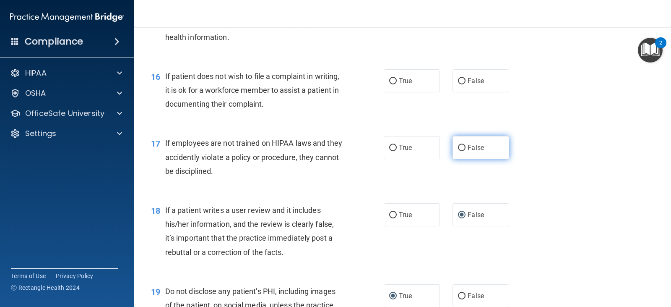
click at [460, 148] on input "False" at bounding box center [462, 148] width 8 height 6
radio input "true"
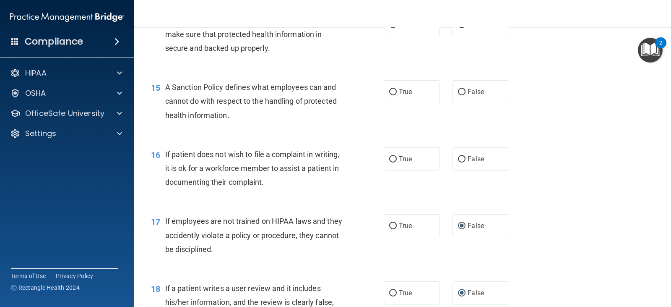
scroll to position [1141, 0]
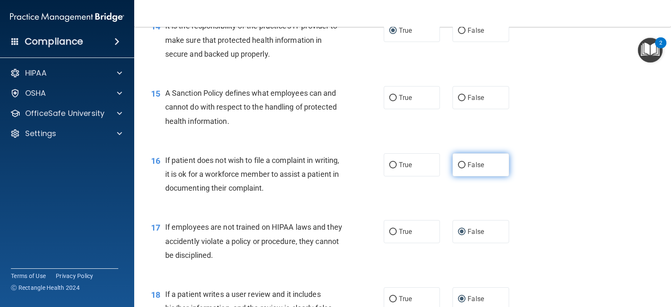
click at [458, 167] on input "False" at bounding box center [462, 165] width 8 height 6
radio input "true"
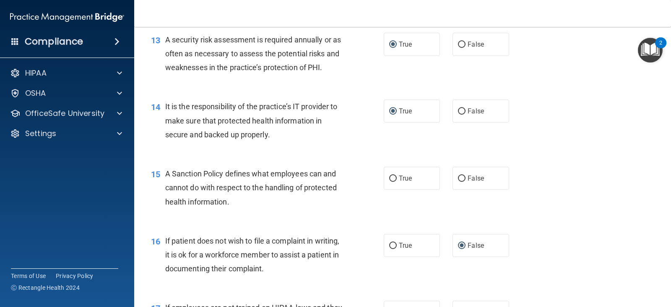
scroll to position [1057, 0]
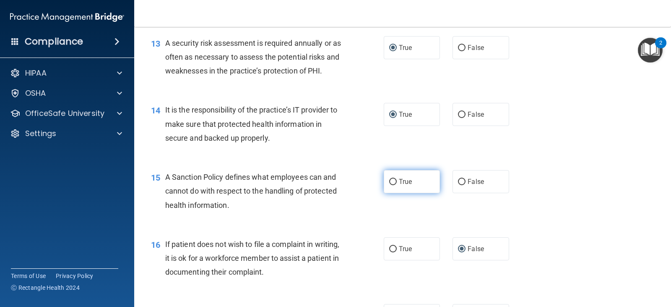
click at [389, 179] on input "True" at bounding box center [393, 182] width 8 height 6
radio input "true"
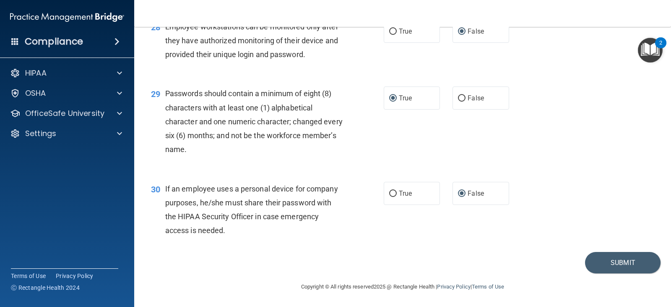
scroll to position [2105, 0]
click at [603, 259] on button "Submit" at bounding box center [622, 262] width 75 height 21
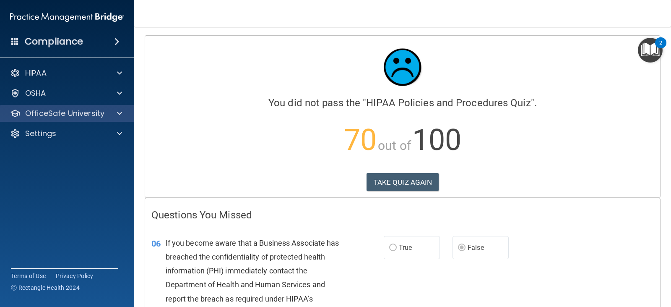
click at [31, 118] on div "OfficeSafe University" at bounding box center [67, 113] width 135 height 17
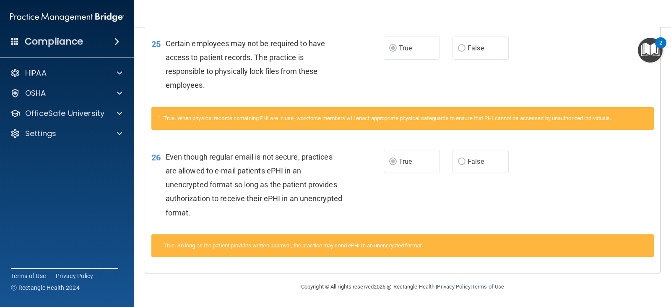
scroll to position [980, 0]
click at [481, 20] on nav "Toggle navigation Mindy Mayor minrobinson28@yahoo.com Manage My Enterprise Rock…" at bounding box center [402, 13] width 537 height 27
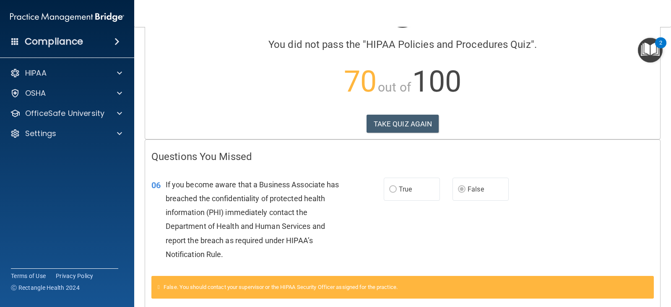
scroll to position [0, 0]
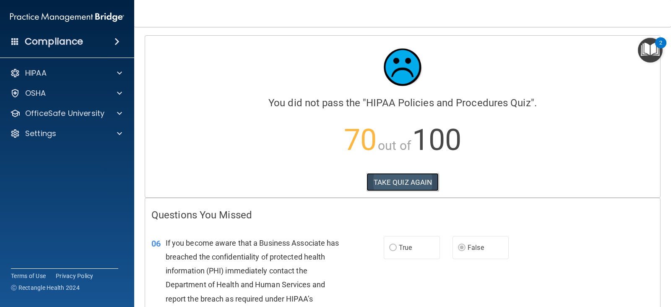
click at [375, 183] on button "TAKE QUIZ AGAIN" at bounding box center [403, 182] width 73 height 18
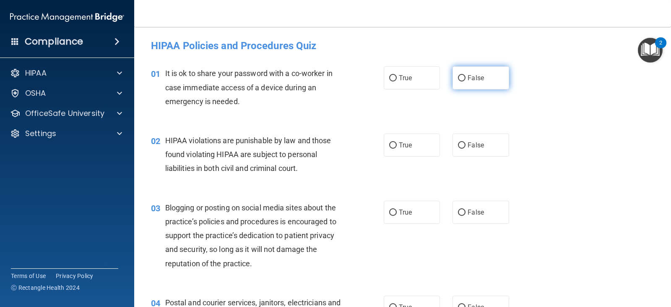
click at [458, 80] on input "False" at bounding box center [462, 78] width 8 height 6
radio input "true"
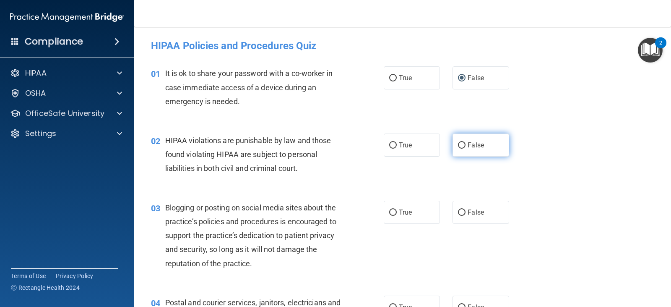
click at [458, 143] on input "False" at bounding box center [462, 145] width 8 height 6
radio input "true"
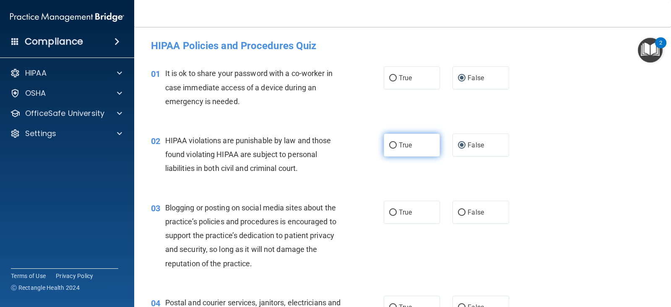
click at [392, 146] on input "True" at bounding box center [393, 145] width 8 height 6
radio input "true"
radio input "false"
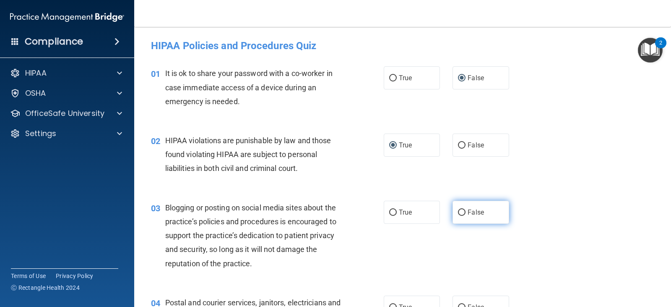
click at [458, 210] on input "False" at bounding box center [462, 212] width 8 height 6
radio input "true"
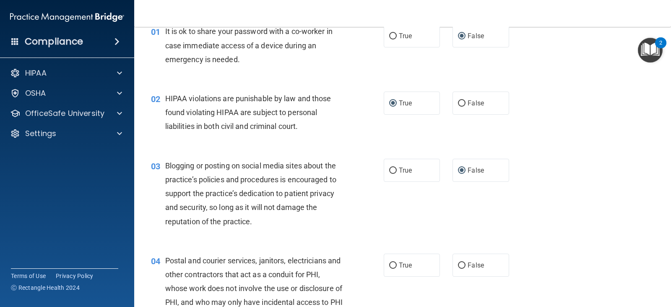
scroll to position [84, 0]
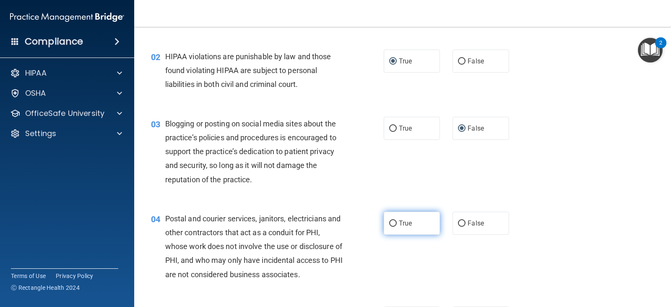
click at [393, 223] on input "True" at bounding box center [393, 223] width 8 height 6
radio input "true"
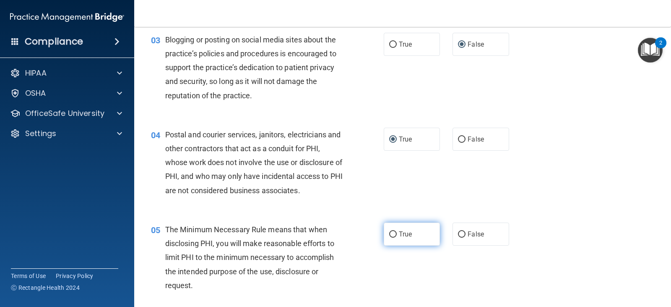
click at [390, 231] on input "True" at bounding box center [393, 234] width 8 height 6
radio input "true"
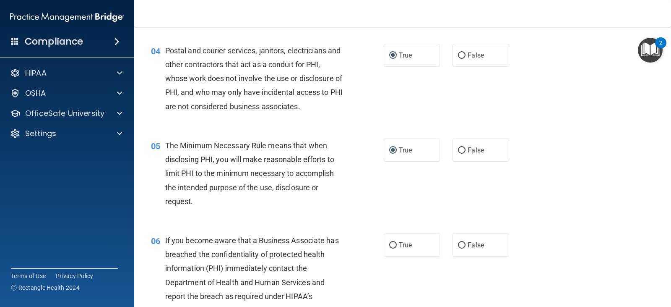
scroll to position [336, 0]
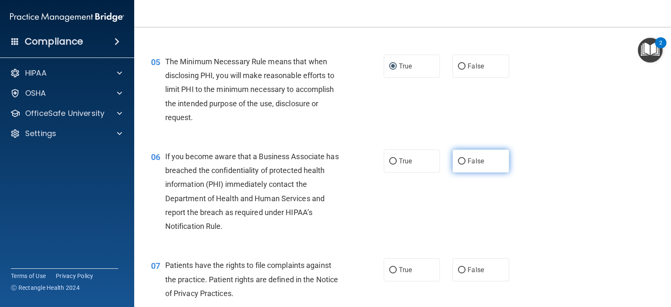
click at [458, 161] on input "False" at bounding box center [462, 161] width 8 height 6
radio input "true"
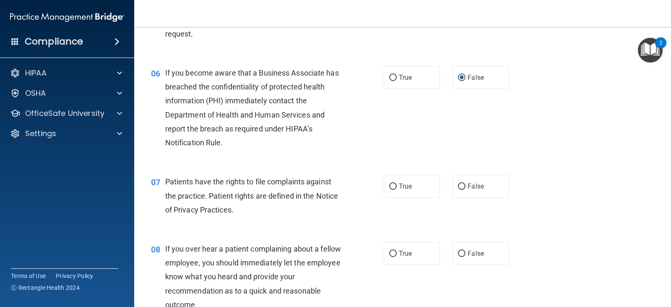
scroll to position [419, 0]
click at [393, 187] on input "True" at bounding box center [393, 186] width 8 height 6
radio input "true"
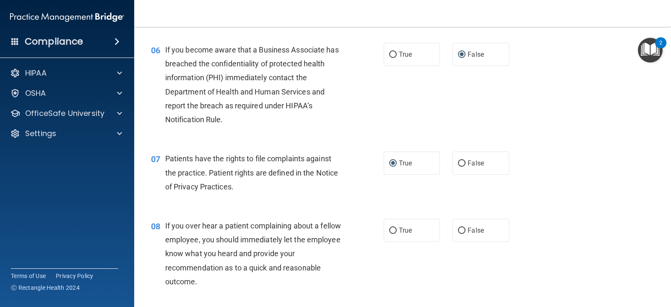
scroll to position [461, 0]
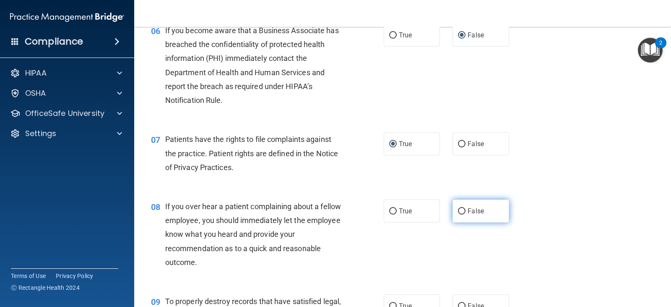
click at [458, 210] on input "False" at bounding box center [462, 211] width 8 height 6
radio input "true"
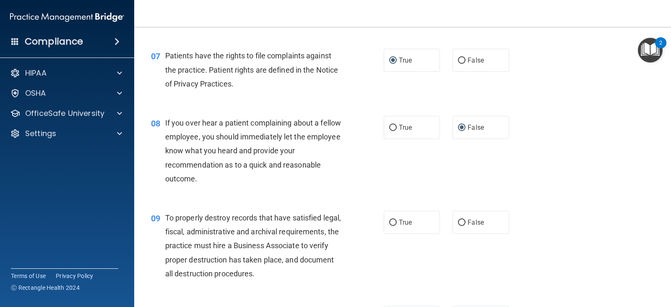
scroll to position [545, 0]
click at [458, 222] on input "False" at bounding box center [462, 222] width 8 height 6
radio input "true"
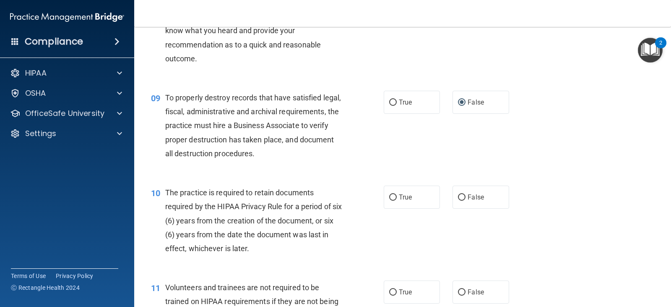
scroll to position [671, 0]
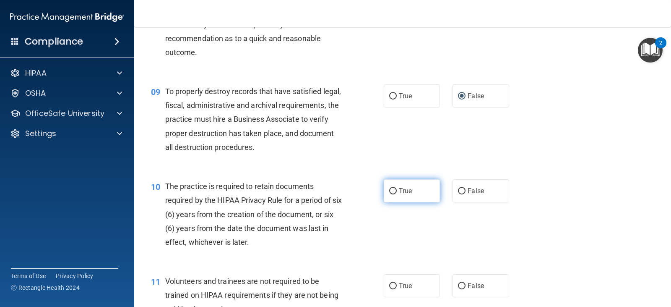
drag, startPoint x: 390, startPoint y: 190, endPoint x: 385, endPoint y: 197, distance: 8.3
click at [390, 191] on input "True" at bounding box center [393, 191] width 8 height 6
radio input "true"
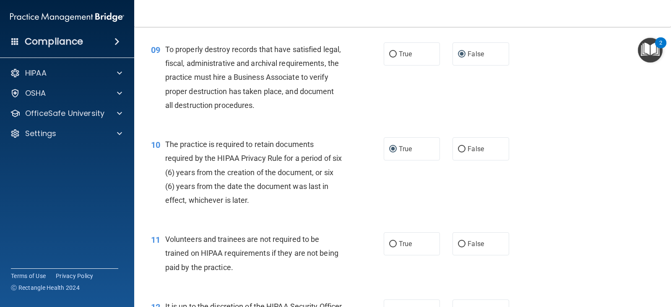
scroll to position [797, 0]
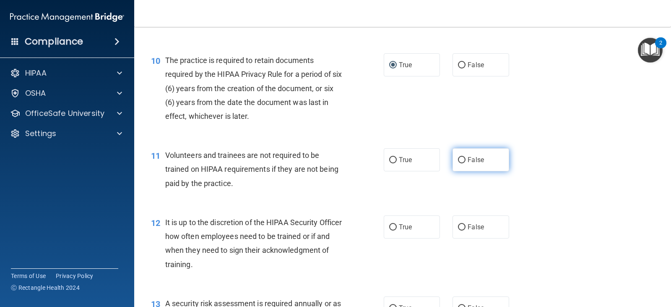
click at [460, 157] on input "False" at bounding box center [462, 160] width 8 height 6
radio input "true"
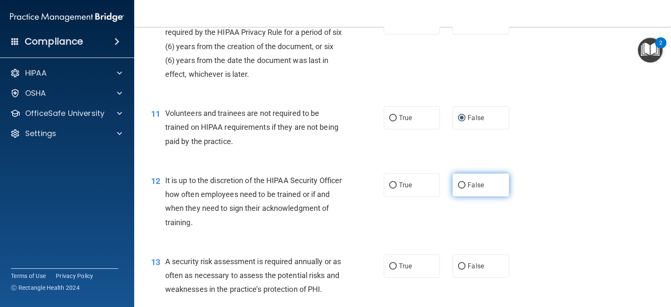
click at [453, 186] on label "False" at bounding box center [481, 184] width 56 height 23
click at [458, 186] on input "False" at bounding box center [462, 185] width 8 height 6
radio input "true"
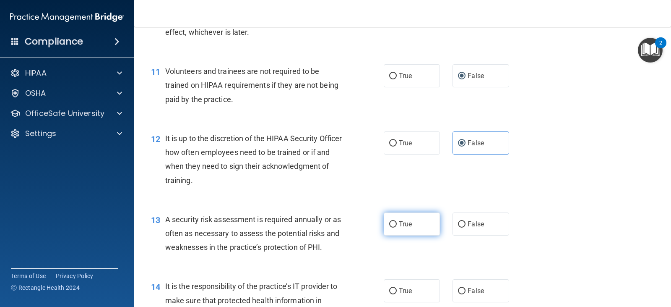
click at [389, 221] on input "True" at bounding box center [393, 224] width 8 height 6
radio input "true"
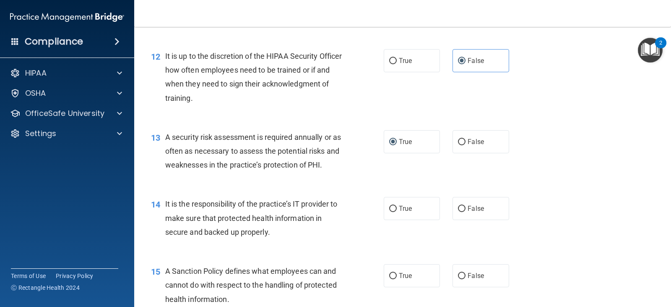
scroll to position [965, 0]
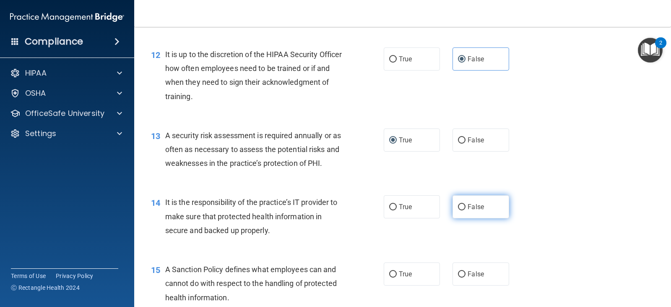
click at [461, 206] on input "False" at bounding box center [462, 207] width 8 height 6
radio input "true"
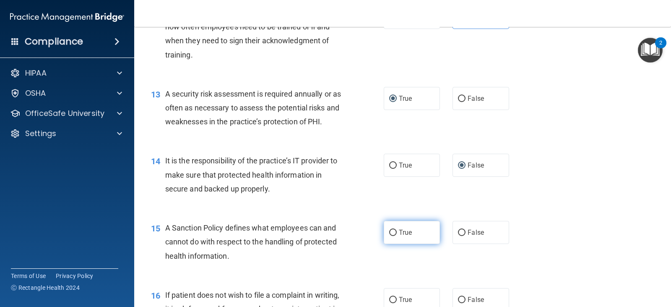
scroll to position [1007, 0]
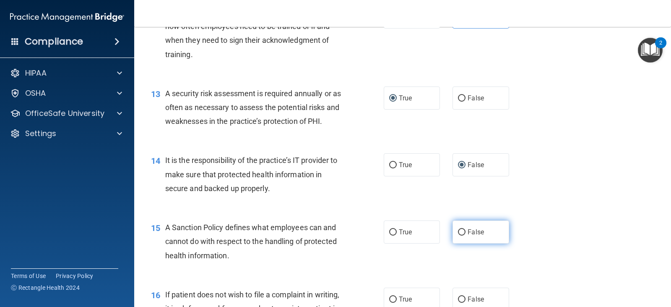
click at [458, 234] on input "False" at bounding box center [462, 232] width 8 height 6
radio input "true"
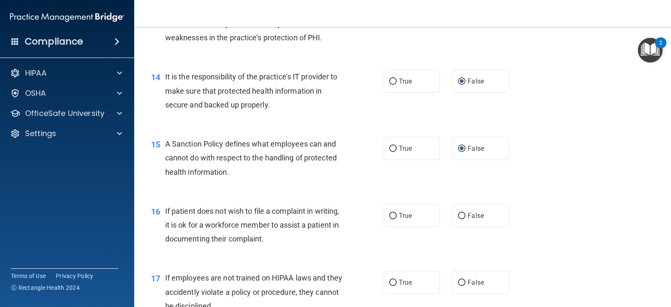
scroll to position [1090, 0]
click at [390, 214] on input "True" at bounding box center [393, 215] width 8 height 6
radio input "true"
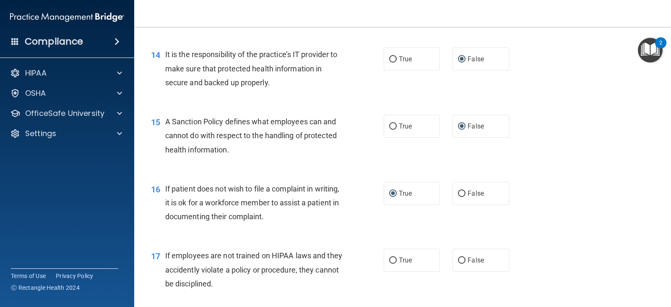
scroll to position [1132, 0]
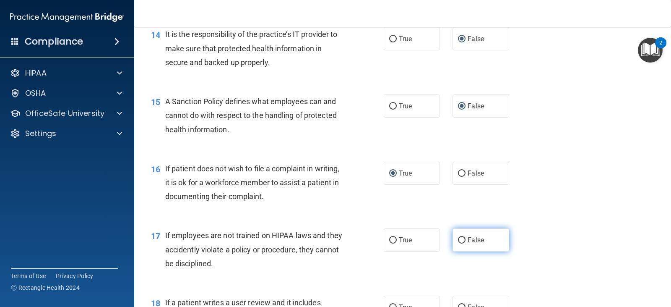
click at [461, 236] on label "False" at bounding box center [481, 239] width 56 height 23
click at [461, 237] on input "False" at bounding box center [462, 240] width 8 height 6
radio input "true"
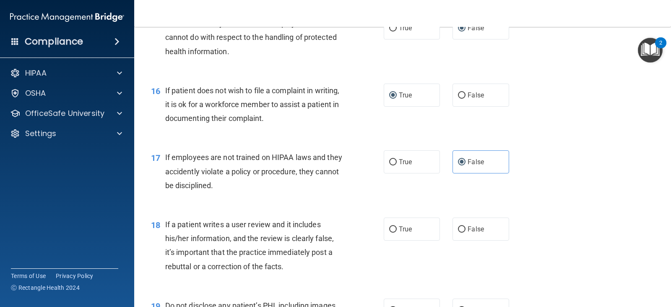
scroll to position [1216, 0]
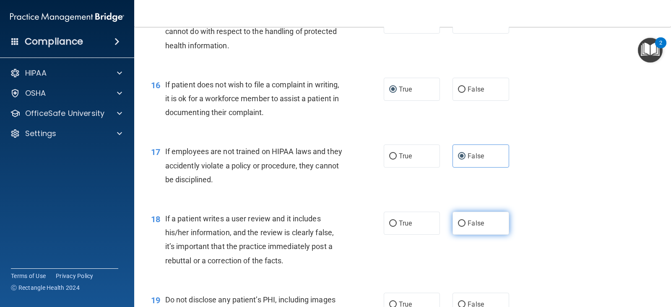
click at [458, 221] on input "False" at bounding box center [462, 223] width 8 height 6
radio input "true"
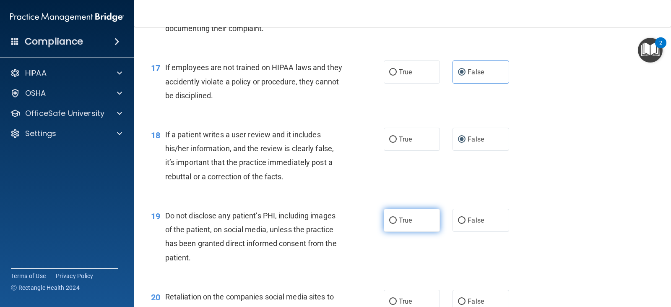
click at [391, 222] on input "True" at bounding box center [393, 220] width 8 height 6
radio input "true"
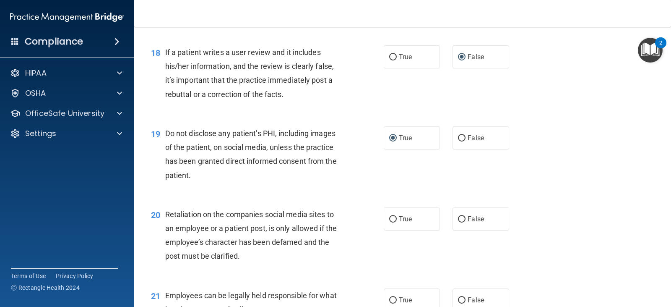
scroll to position [1384, 0]
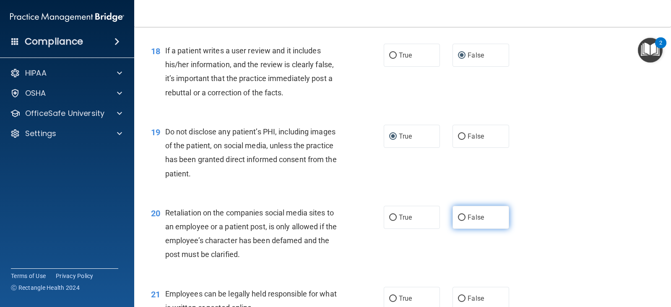
click at [459, 217] on input "False" at bounding box center [462, 217] width 8 height 6
radio input "true"
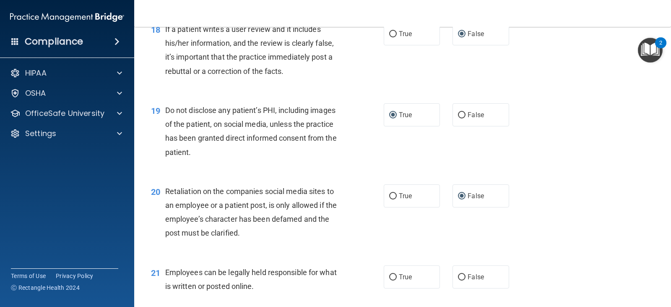
scroll to position [1426, 0]
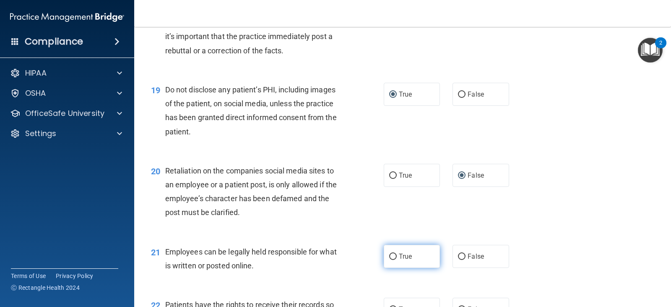
click at [391, 254] on input "True" at bounding box center [393, 256] width 8 height 6
radio input "true"
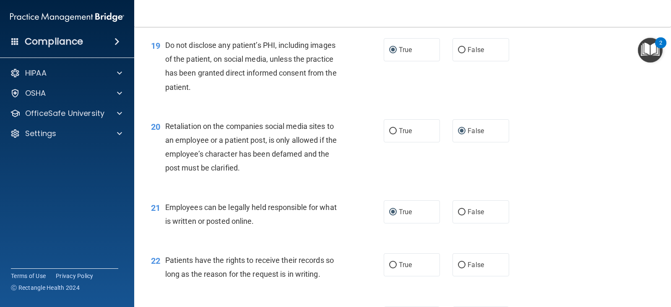
scroll to position [1552, 0]
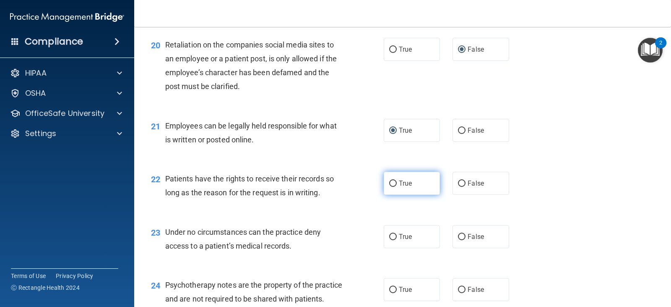
click at [390, 185] on input "True" at bounding box center [393, 183] width 8 height 6
radio input "true"
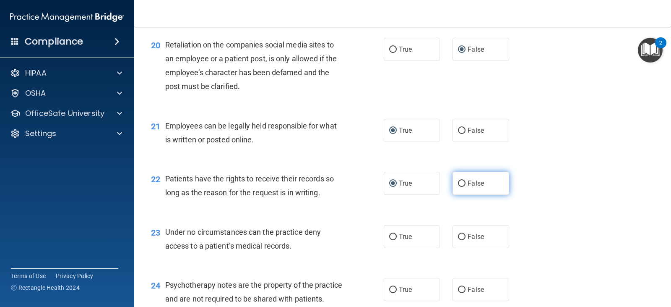
click at [461, 181] on input "False" at bounding box center [462, 183] width 8 height 6
radio input "true"
radio input "false"
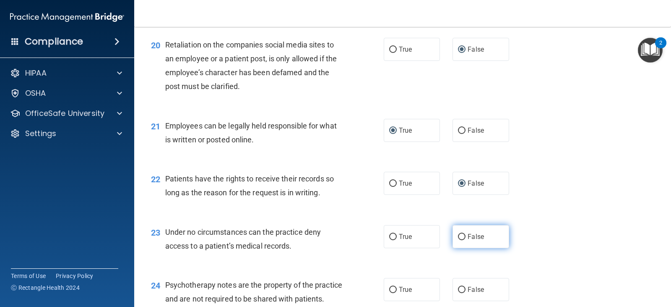
click at [458, 239] on input "False" at bounding box center [462, 237] width 8 height 6
radio input "true"
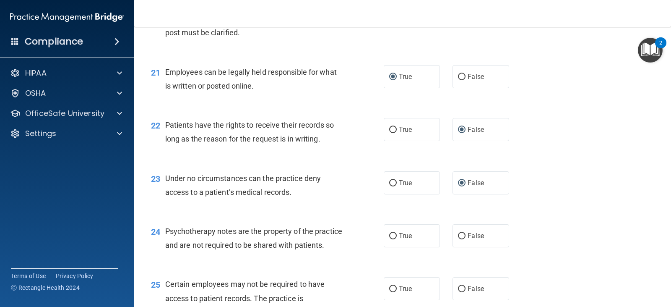
scroll to position [1636, 0]
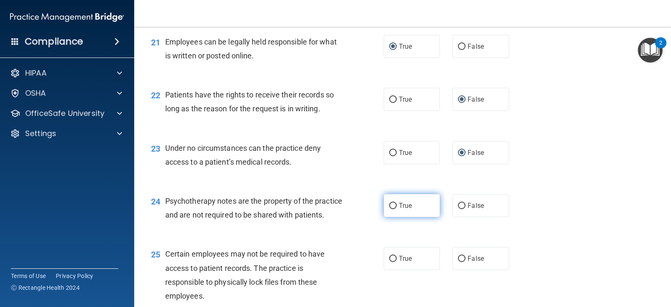
click at [389, 206] on input "True" at bounding box center [393, 206] width 8 height 6
radio input "true"
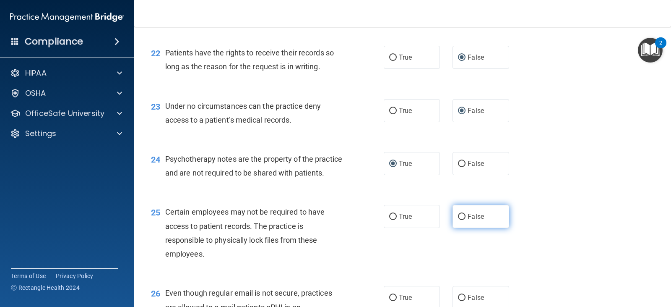
click at [458, 220] on input "False" at bounding box center [462, 216] width 8 height 6
radio input "true"
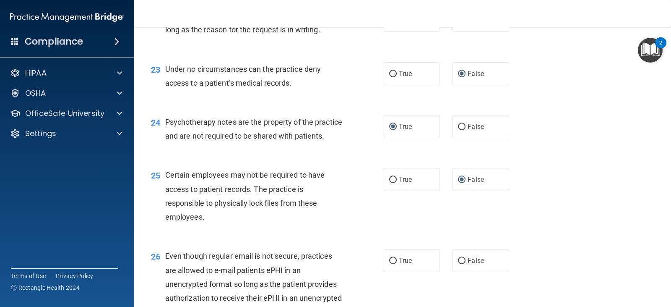
scroll to position [1762, 0]
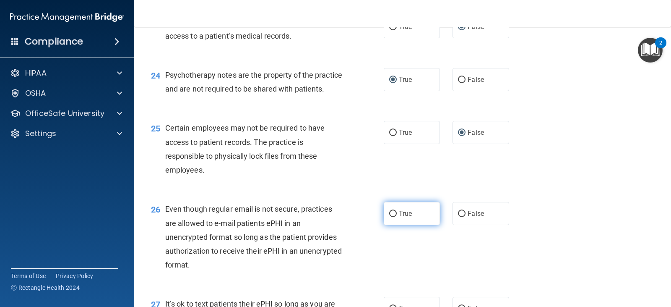
click at [389, 217] on input "True" at bounding box center [393, 214] width 8 height 6
radio input "true"
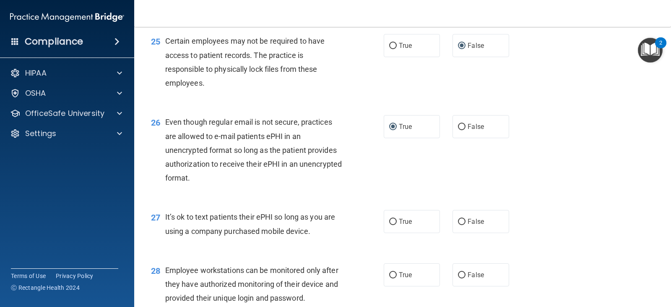
scroll to position [1887, 0]
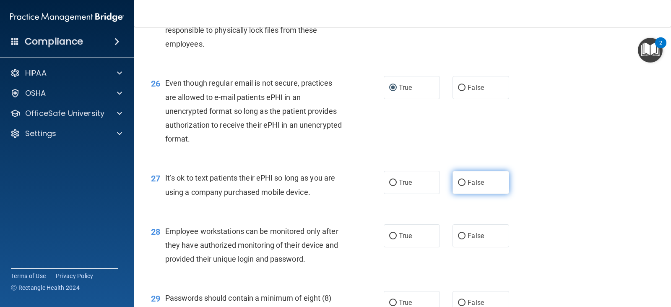
click at [458, 186] on input "False" at bounding box center [462, 183] width 8 height 6
radio input "true"
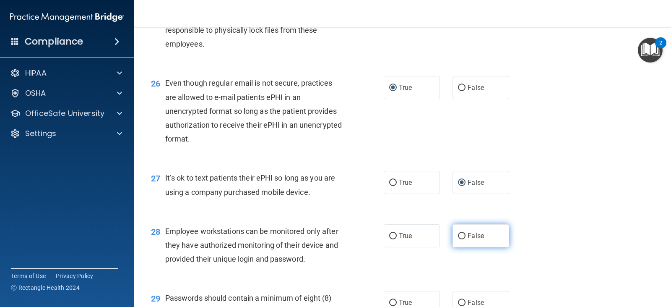
click at [458, 239] on input "False" at bounding box center [462, 236] width 8 height 6
radio input "true"
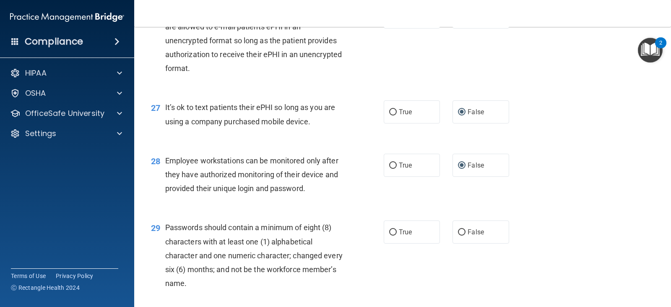
scroll to position [2013, 0]
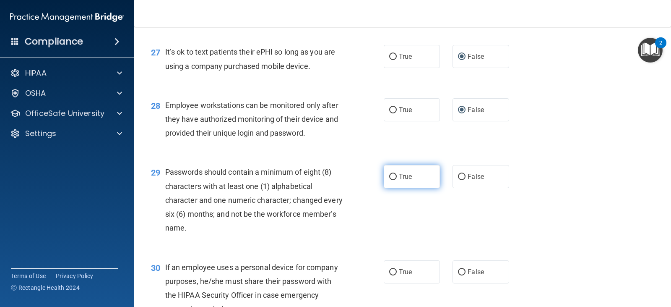
click at [389, 180] on input "True" at bounding box center [393, 177] width 8 height 6
radio input "true"
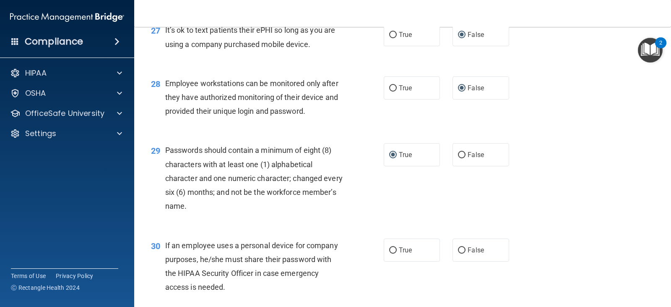
scroll to position [2055, 0]
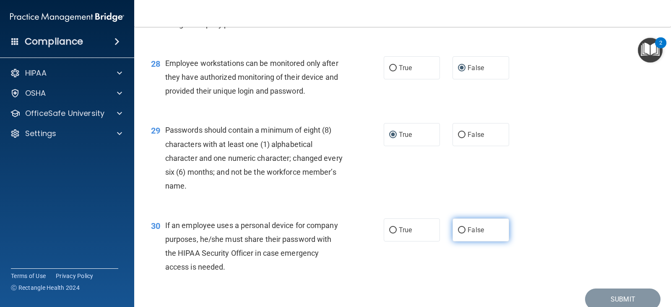
click at [458, 233] on input "False" at bounding box center [462, 230] width 8 height 6
radio input "true"
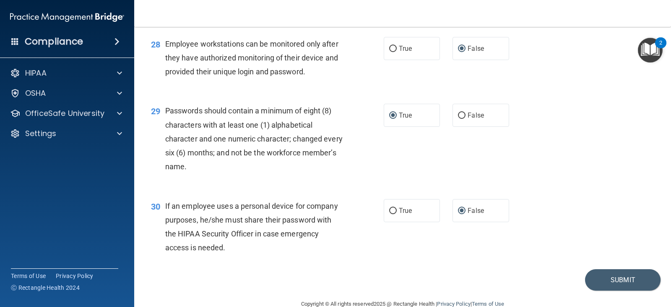
scroll to position [2105, 0]
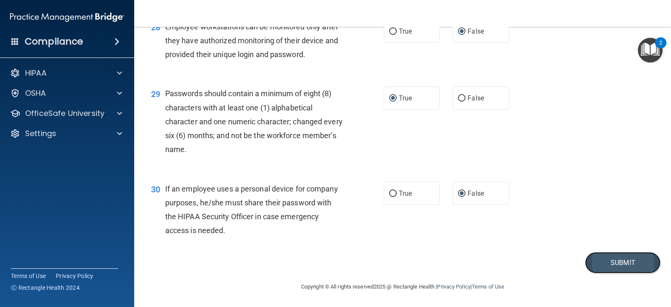
click at [613, 260] on button "Submit" at bounding box center [622, 262] width 75 height 21
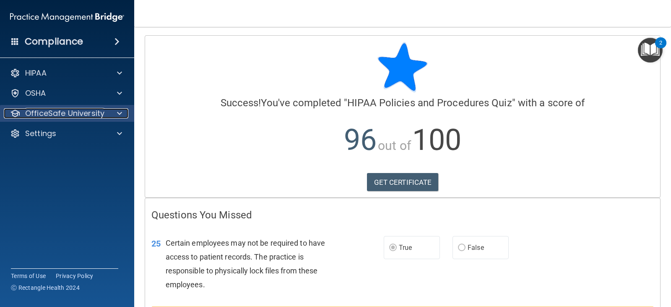
click at [27, 110] on p "OfficeSafe University" at bounding box center [64, 113] width 79 height 10
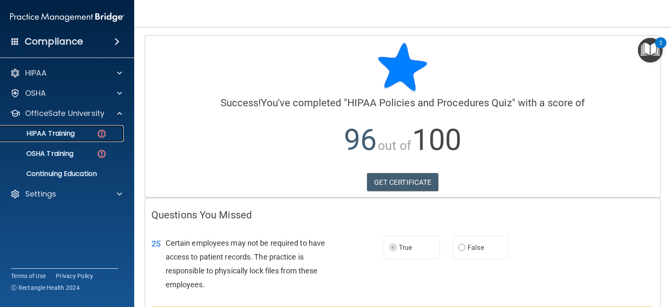
click at [36, 137] on p "HIPAA Training" at bounding box center [39, 133] width 69 height 8
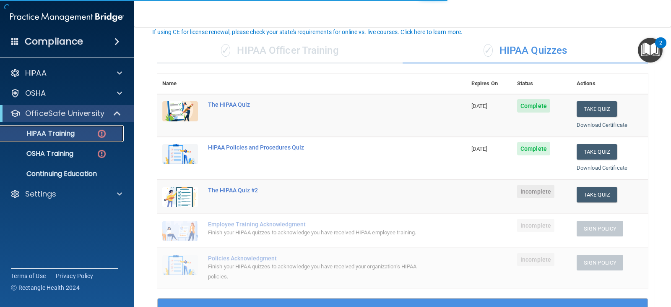
scroll to position [126, 0]
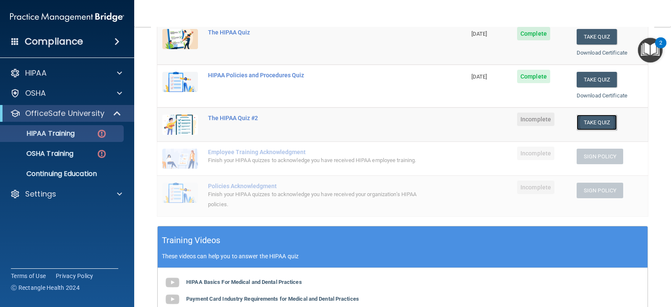
click at [601, 118] on button "Take Quiz" at bounding box center [597, 122] width 40 height 16
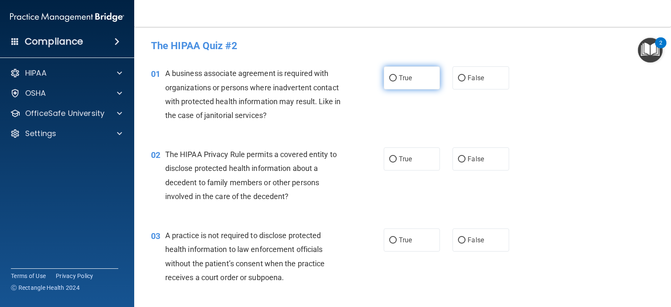
click at [391, 76] on input "True" at bounding box center [393, 78] width 8 height 6
radio input "true"
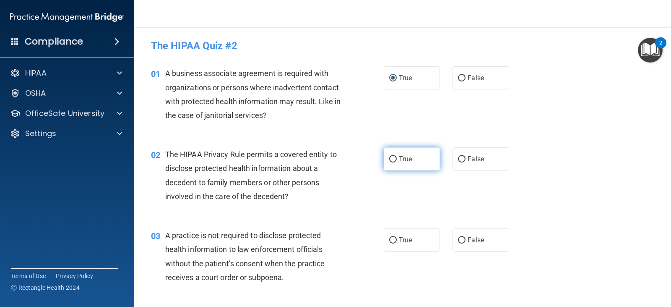
click at [389, 159] on input "True" at bounding box center [393, 159] width 8 height 6
radio input "true"
click at [458, 240] on input "False" at bounding box center [462, 240] width 8 height 6
radio input "true"
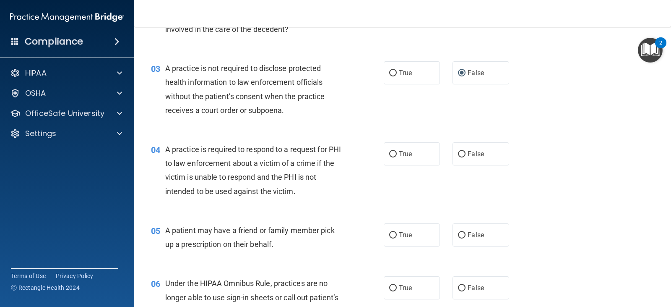
scroll to position [168, 0]
click at [393, 152] on input "True" at bounding box center [393, 153] width 8 height 6
radio input "true"
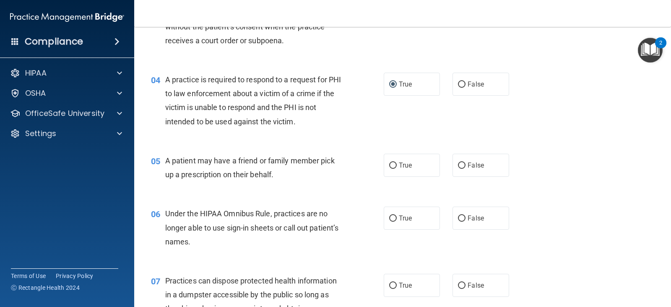
scroll to position [252, 0]
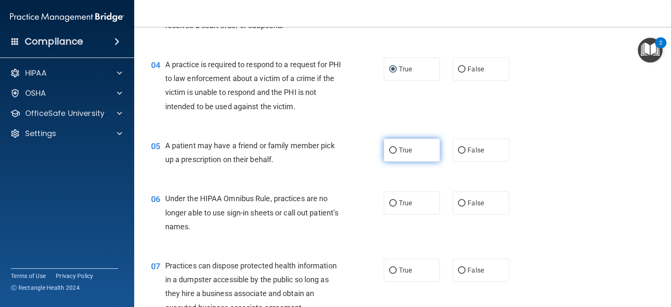
click at [390, 151] on input "True" at bounding box center [393, 150] width 8 height 6
radio input "true"
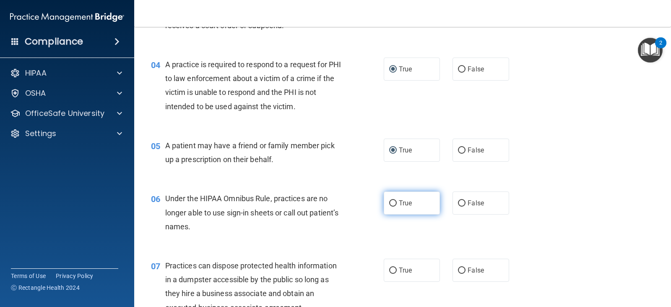
click at [391, 204] on input "True" at bounding box center [393, 203] width 8 height 6
radio input "true"
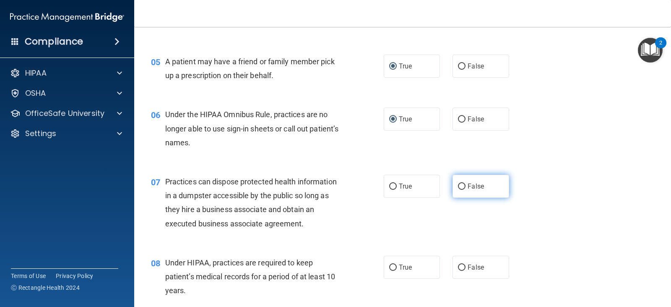
click at [458, 186] on input "False" at bounding box center [462, 186] width 8 height 6
radio input "true"
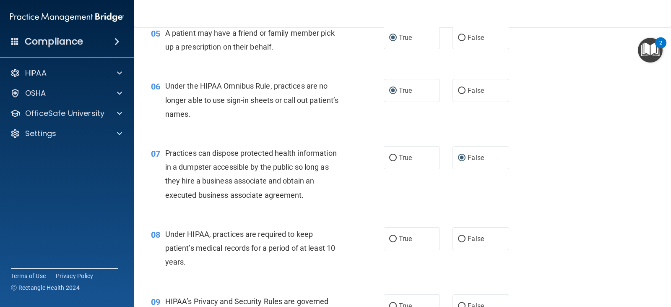
scroll to position [419, 0]
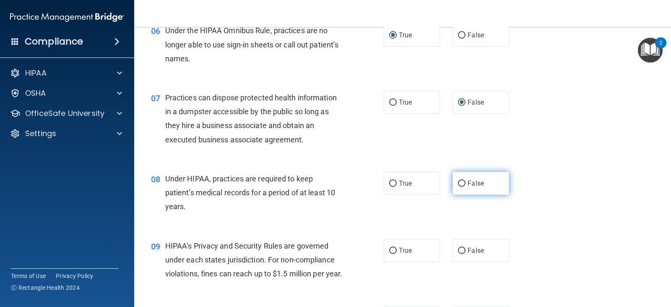
click at [459, 185] on input "False" at bounding box center [462, 183] width 8 height 6
radio input "true"
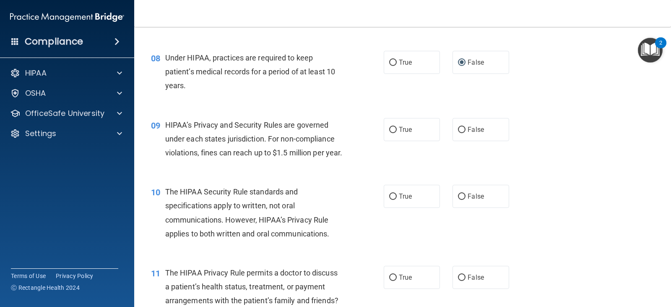
scroll to position [456, 0]
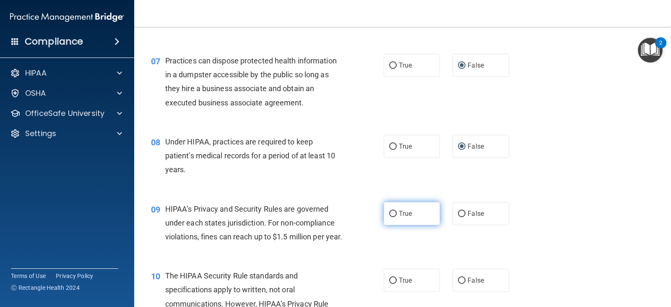
click at [390, 213] on input "True" at bounding box center [393, 214] width 8 height 6
radio input "true"
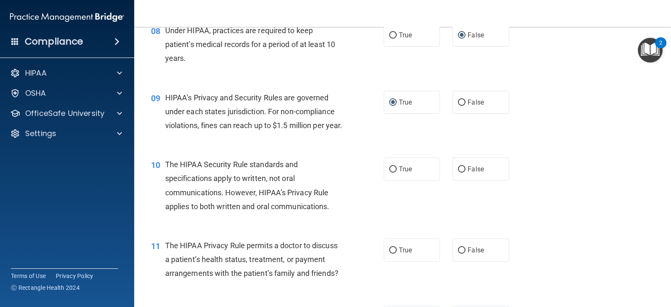
scroll to position [582, 0]
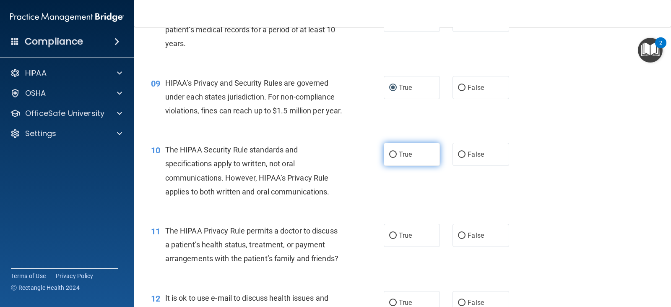
click at [389, 158] on input "True" at bounding box center [393, 154] width 8 height 6
radio input "true"
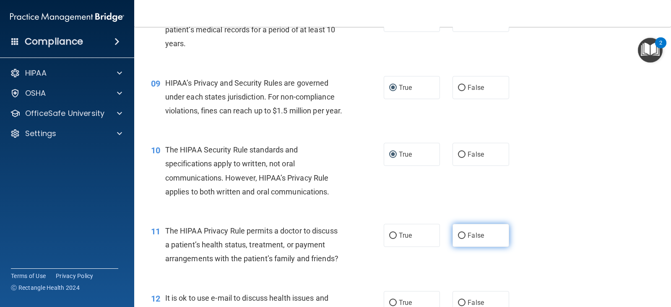
click at [458, 239] on input "False" at bounding box center [462, 235] width 8 height 6
radio input "true"
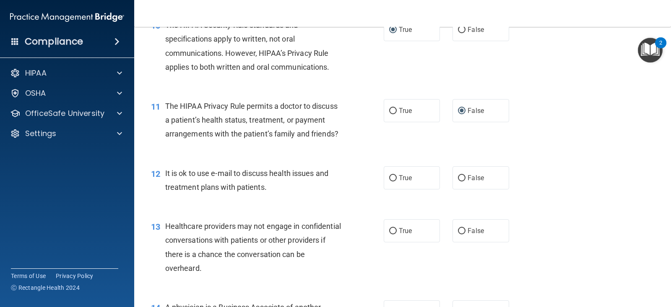
scroll to position [708, 0]
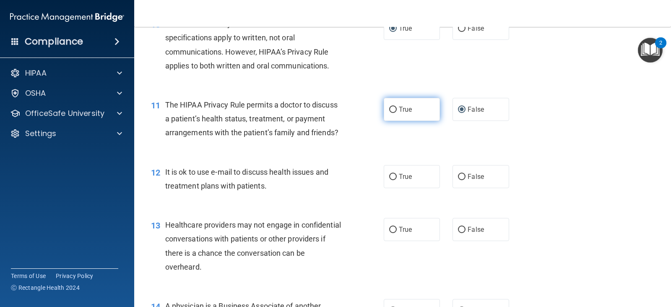
click at [390, 113] on input "True" at bounding box center [393, 110] width 8 height 6
radio input "true"
radio input "false"
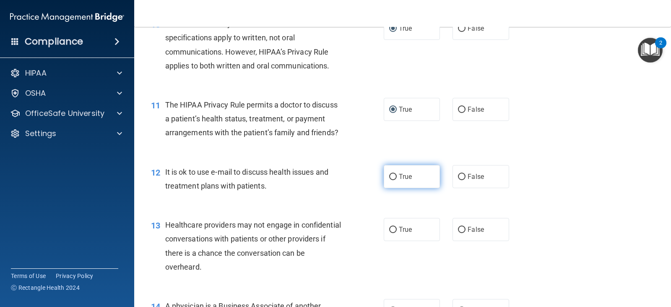
click at [389, 180] on input "True" at bounding box center [393, 177] width 8 height 6
radio input "true"
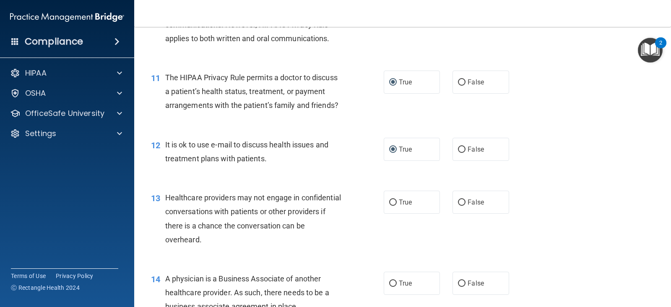
scroll to position [750, 0]
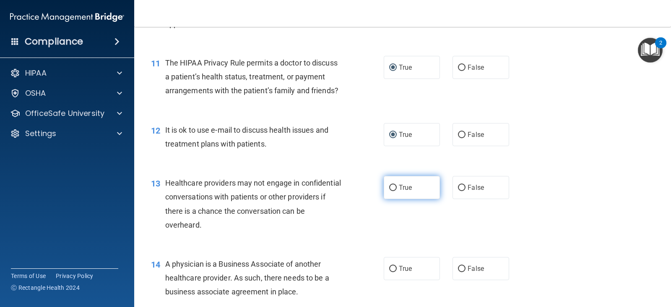
click at [391, 191] on input "True" at bounding box center [393, 188] width 8 height 6
radio input "true"
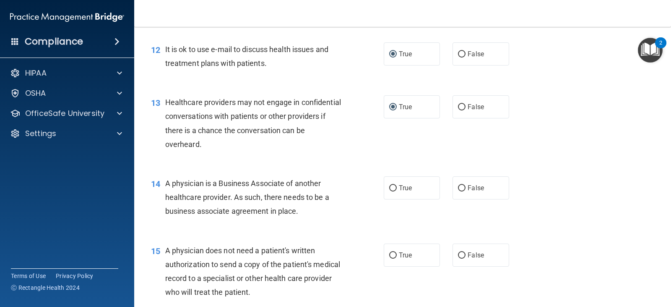
scroll to position [834, 0]
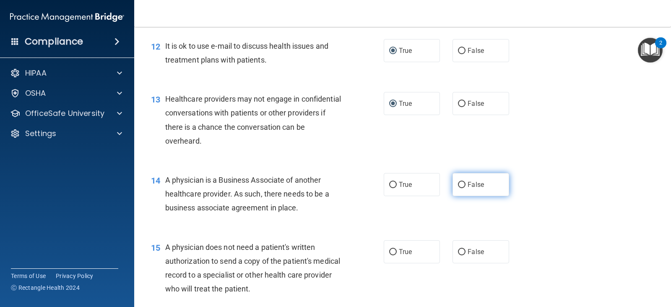
click at [458, 188] on input "False" at bounding box center [462, 185] width 8 height 6
radio input "true"
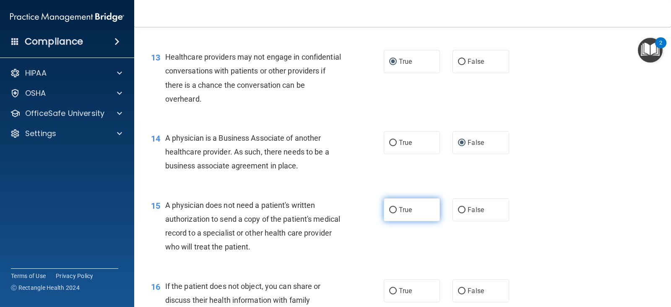
click at [389, 213] on input "True" at bounding box center [393, 210] width 8 height 6
radio input "true"
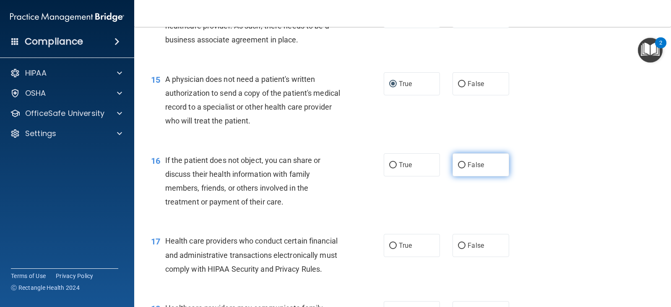
click at [458, 168] on input "False" at bounding box center [462, 165] width 8 height 6
radio input "true"
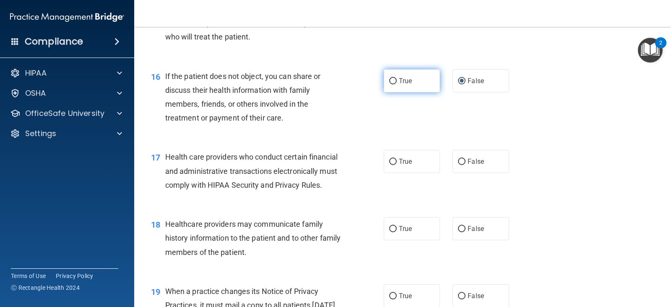
click at [390, 84] on input "True" at bounding box center [393, 81] width 8 height 6
radio input "true"
radio input "false"
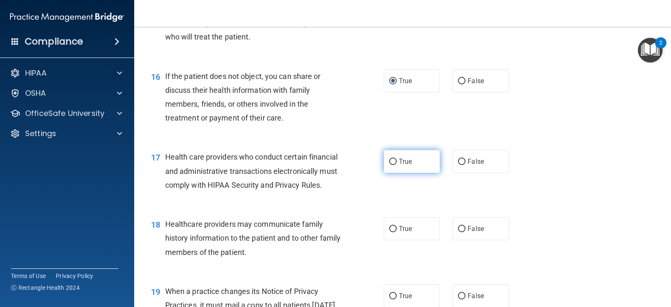
click at [393, 165] on input "True" at bounding box center [393, 162] width 8 height 6
radio input "true"
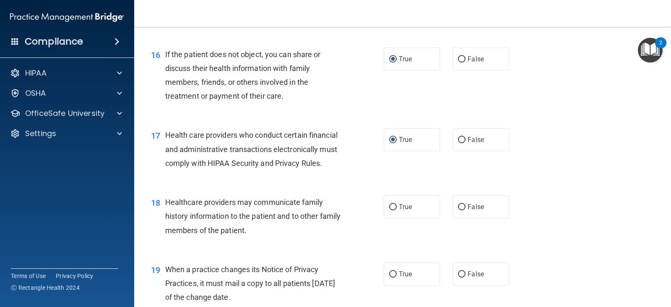
scroll to position [1127, 0]
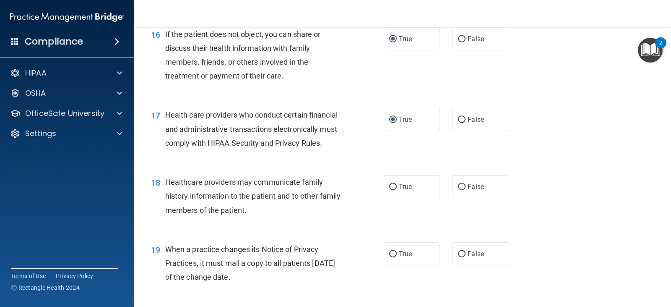
click at [156, 213] on div "18 Healthcare providers may communicate family history information to the patie…" at bounding box center [267, 198] width 258 height 46
click at [458, 190] on input "False" at bounding box center [462, 187] width 8 height 6
radio input "true"
click at [189, 212] on span "Healthcare providers may communicate family history information to the patient …" at bounding box center [252, 195] width 175 height 36
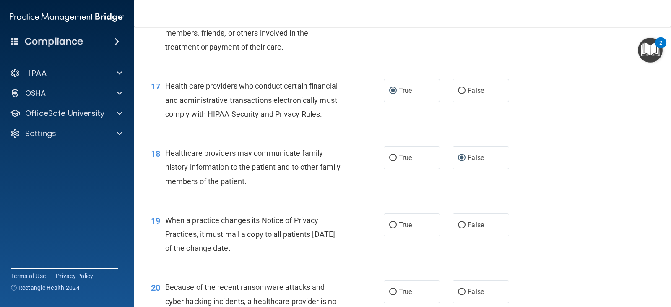
scroll to position [1211, 0]
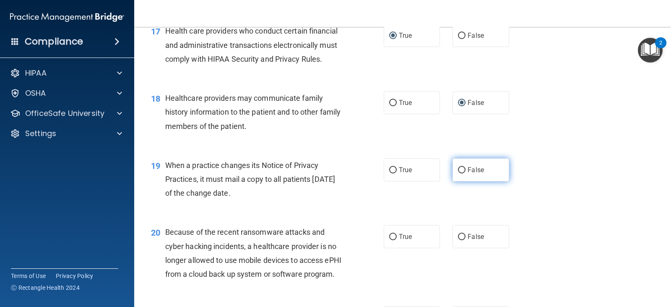
click at [459, 173] on input "False" at bounding box center [462, 170] width 8 height 6
radio input "true"
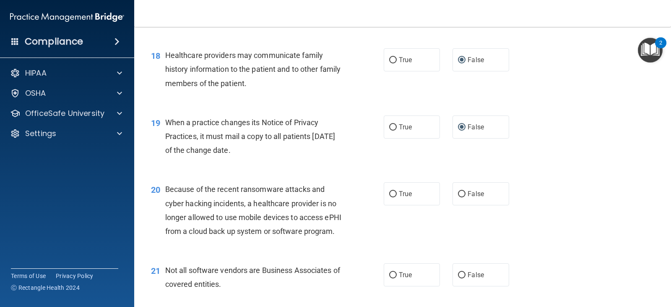
scroll to position [1295, 0]
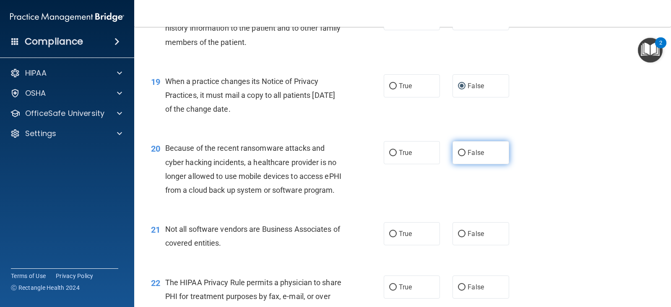
click at [463, 164] on label "False" at bounding box center [481, 152] width 56 height 23
click at [463, 156] on input "False" at bounding box center [462, 153] width 8 height 6
radio input "true"
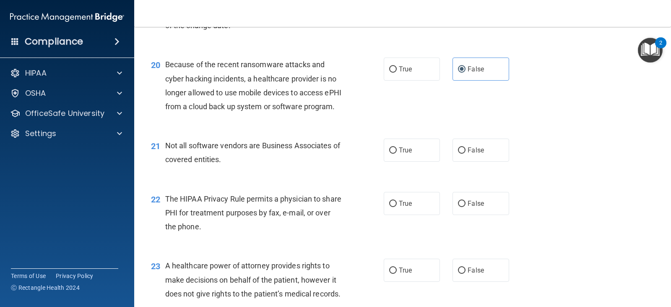
scroll to position [1379, 0]
click at [391, 153] on input "True" at bounding box center [393, 150] width 8 height 6
radio input "true"
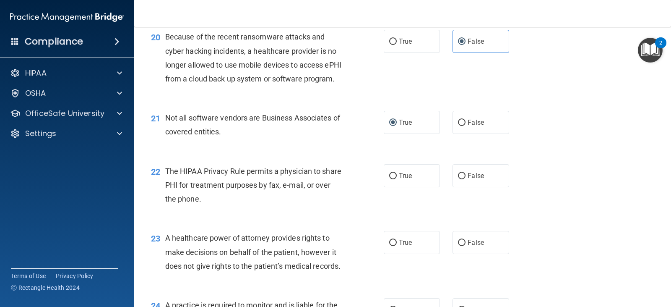
scroll to position [1421, 0]
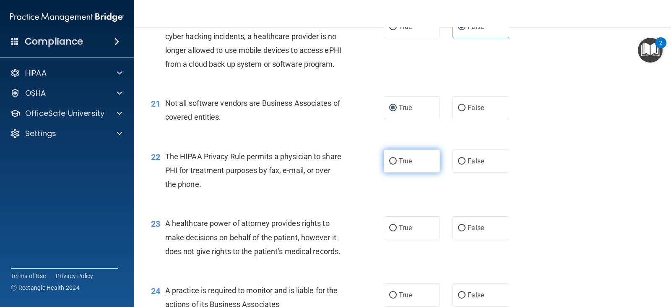
click at [389, 164] on input "True" at bounding box center [393, 161] width 8 height 6
radio input "true"
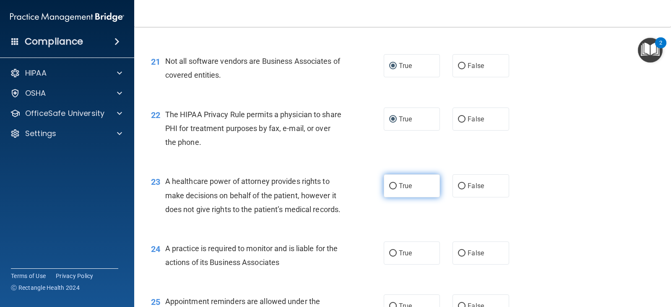
click at [389, 189] on input "True" at bounding box center [393, 186] width 8 height 6
radio input "true"
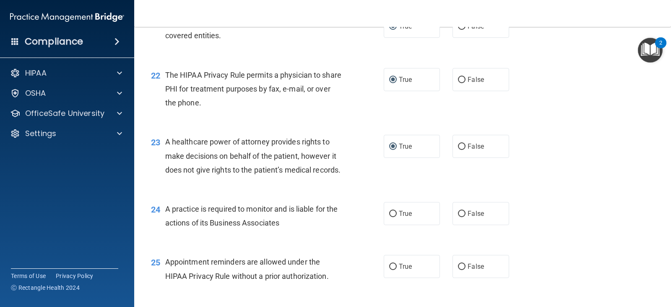
scroll to position [1547, 0]
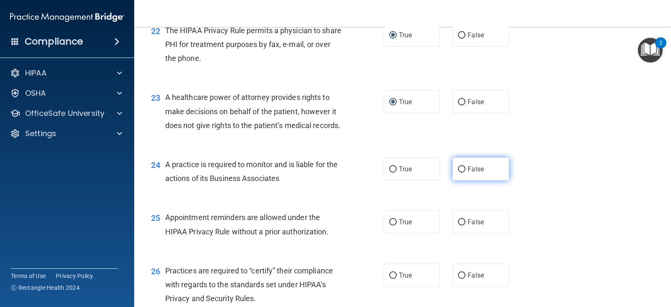
click at [461, 172] on input "False" at bounding box center [462, 169] width 8 height 6
radio input "true"
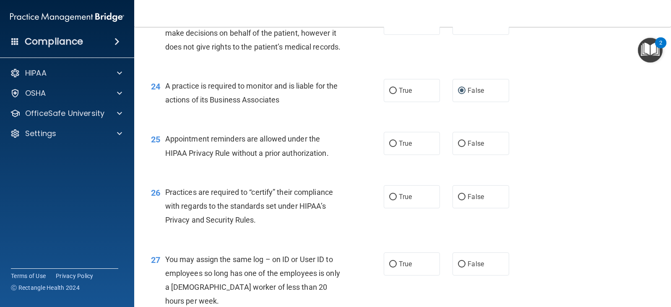
scroll to position [1631, 0]
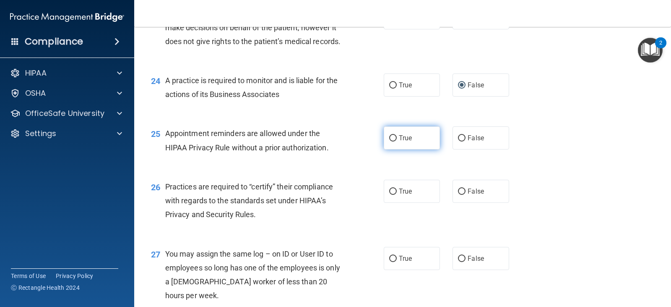
click at [393, 141] on input "True" at bounding box center [393, 138] width 8 height 6
radio input "true"
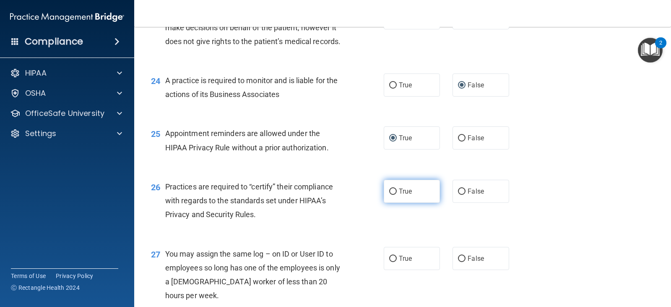
click at [389, 195] on input "True" at bounding box center [393, 191] width 8 height 6
radio input "true"
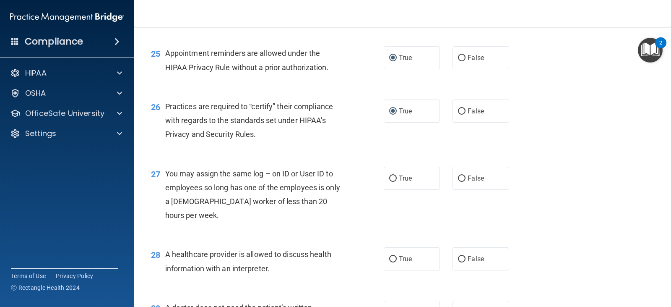
scroll to position [1715, 0]
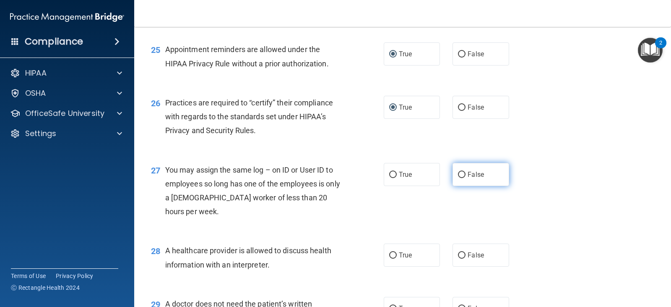
click at [458, 178] on input "False" at bounding box center [462, 175] width 8 height 6
radio input "true"
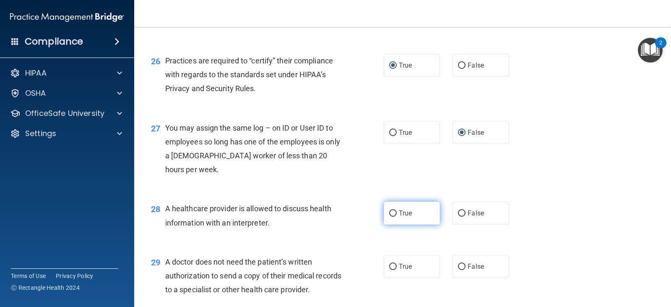
click at [393, 216] on input "True" at bounding box center [393, 213] width 8 height 6
radio input "true"
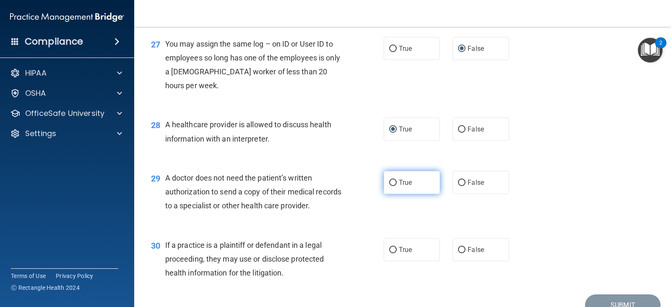
click at [391, 186] on input "True" at bounding box center [393, 183] width 8 height 6
radio input "true"
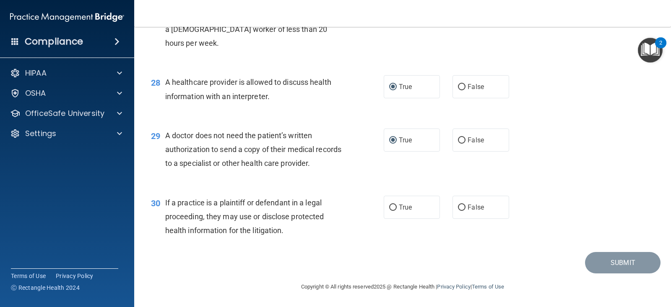
scroll to position [1924, 0]
click at [391, 206] on input "True" at bounding box center [393, 207] width 8 height 6
radio input "true"
click at [609, 256] on button "Submit" at bounding box center [622, 262] width 75 height 21
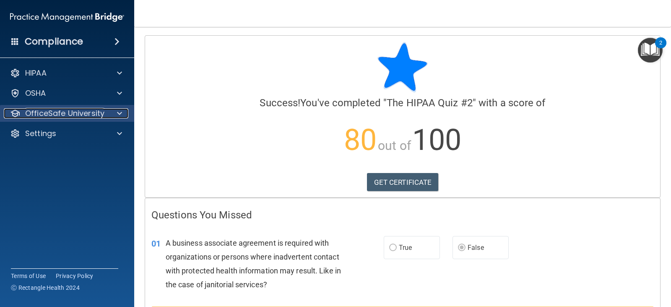
click at [44, 110] on p "OfficeSafe University" at bounding box center [64, 113] width 79 height 10
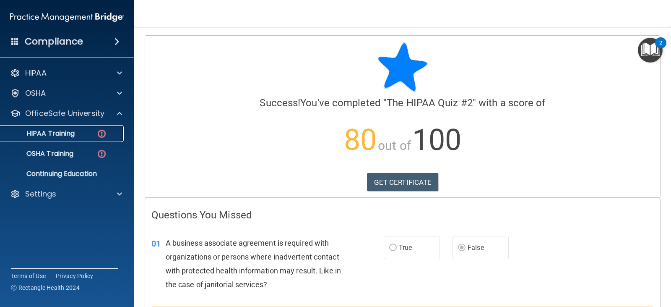
click at [50, 130] on p "HIPAA Training" at bounding box center [39, 133] width 69 height 8
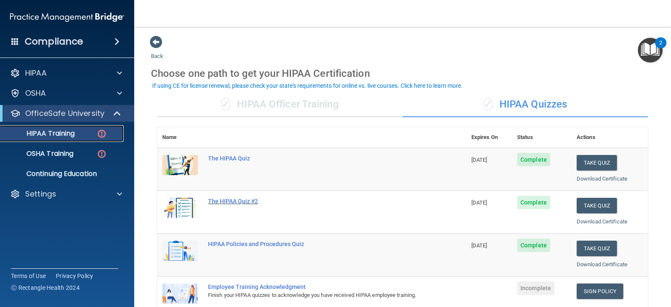
scroll to position [84, 0]
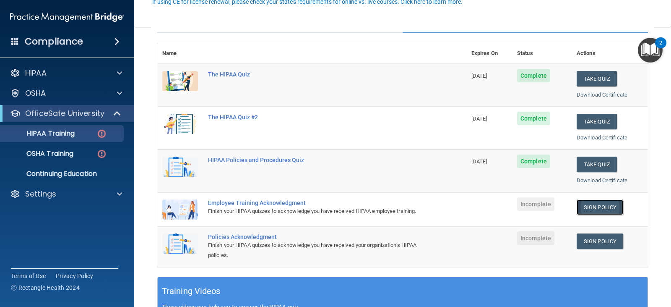
click at [578, 208] on link "Sign Policy" at bounding box center [600, 207] width 47 height 16
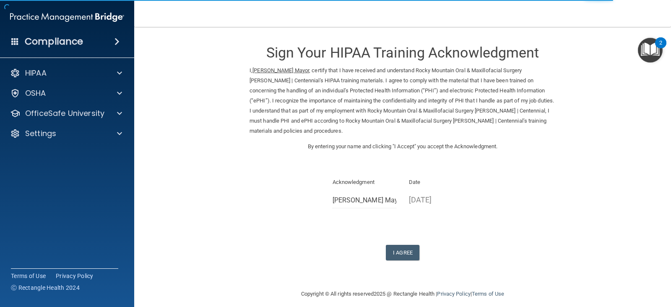
scroll to position [7, 0]
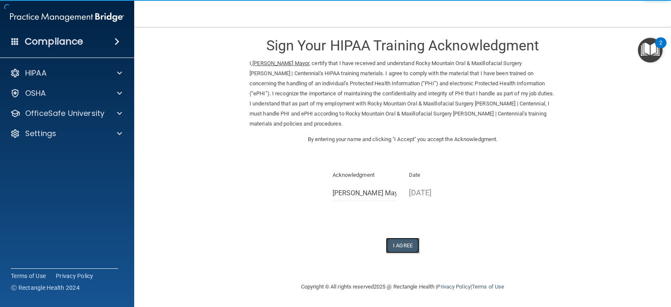
click at [396, 240] on button "I Agree" at bounding box center [403, 245] width 34 height 16
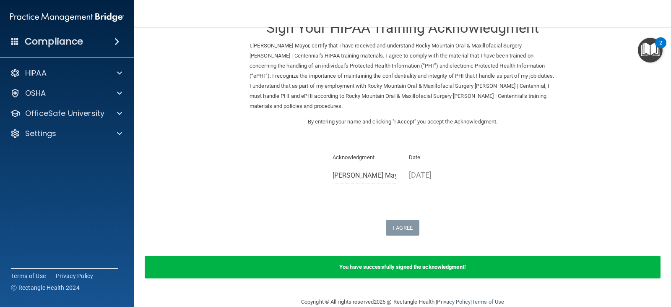
scroll to position [40, 0]
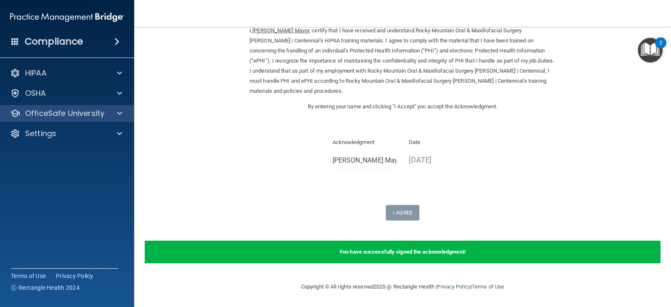
click at [67, 106] on div "OfficeSafe University" at bounding box center [67, 113] width 135 height 17
click at [68, 113] on p "OfficeSafe University" at bounding box center [64, 113] width 79 height 10
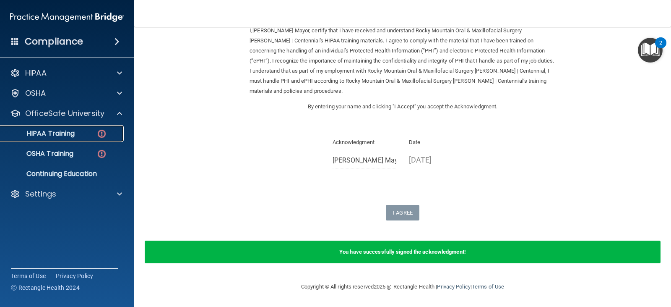
click at [61, 131] on p "HIPAA Training" at bounding box center [39, 133] width 69 height 8
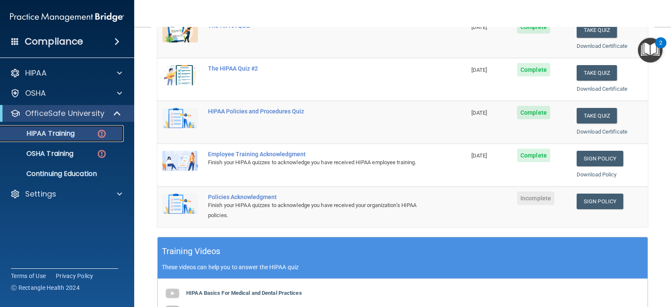
scroll to position [114, 0]
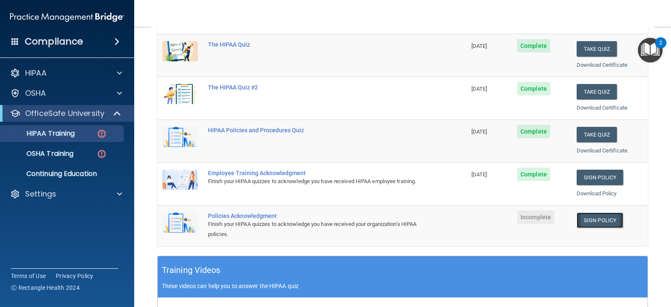
click at [598, 222] on link "Sign Policy" at bounding box center [600, 220] width 47 height 16
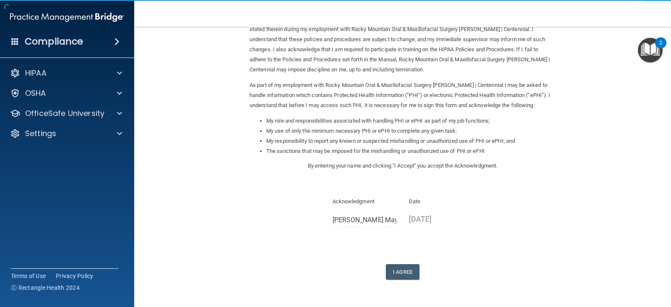
scroll to position [88, 0]
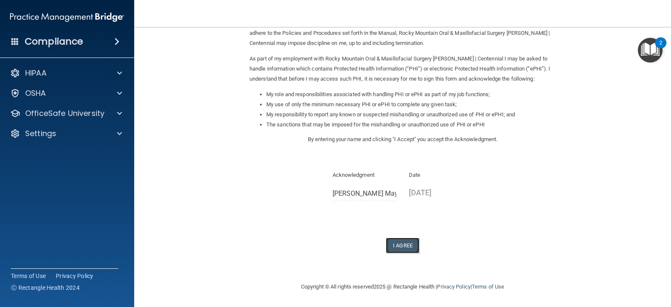
click at [403, 250] on button "I Agree" at bounding box center [403, 245] width 34 height 16
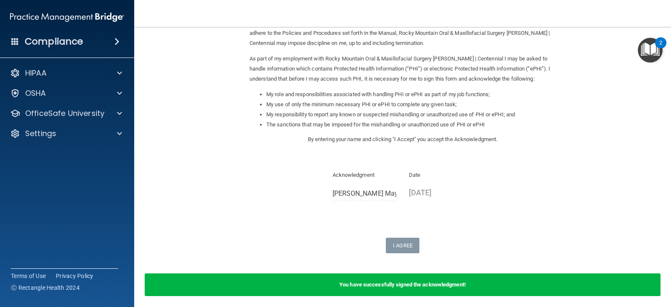
scroll to position [0, 0]
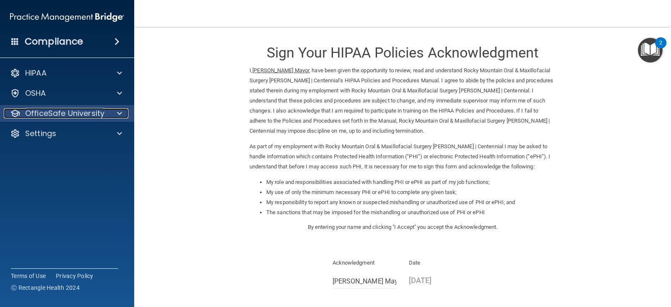
click at [73, 115] on p "OfficeSafe University" at bounding box center [64, 113] width 79 height 10
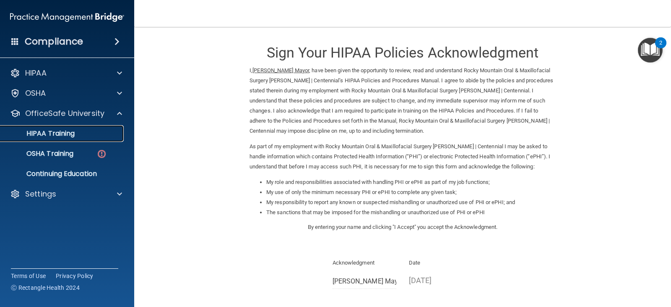
click at [69, 134] on p "HIPAA Training" at bounding box center [39, 133] width 69 height 8
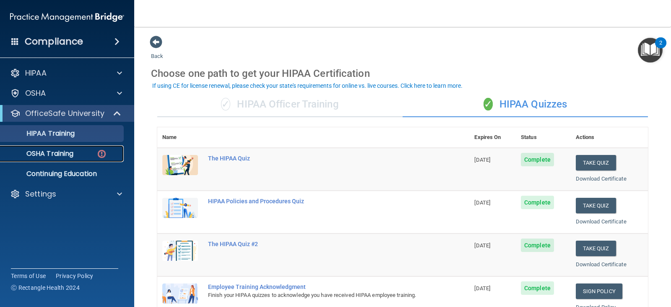
click at [53, 151] on p "OSHA Training" at bounding box center [39, 153] width 68 height 8
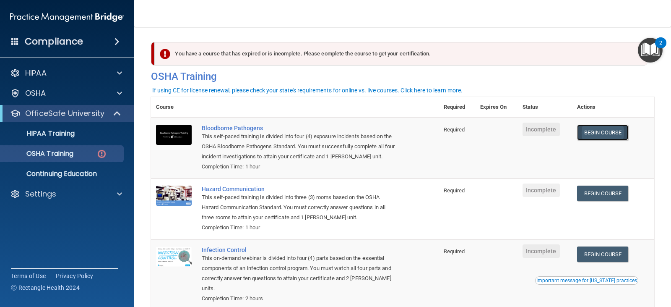
click at [602, 128] on link "Begin Course" at bounding box center [602, 133] width 51 height 16
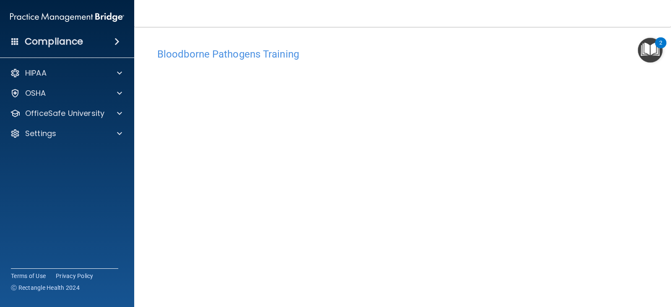
click at [595, 57] on h4 "Bloodborne Pathogens Training" at bounding box center [402, 54] width 491 height 11
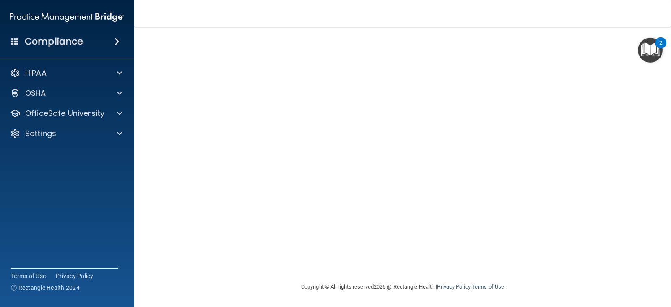
scroll to position [10, 0]
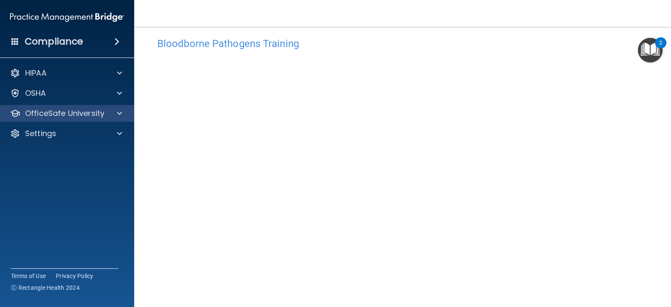
click at [52, 120] on div "OfficeSafe University" at bounding box center [67, 113] width 135 height 17
click at [37, 112] on p "OfficeSafe University" at bounding box center [64, 113] width 79 height 10
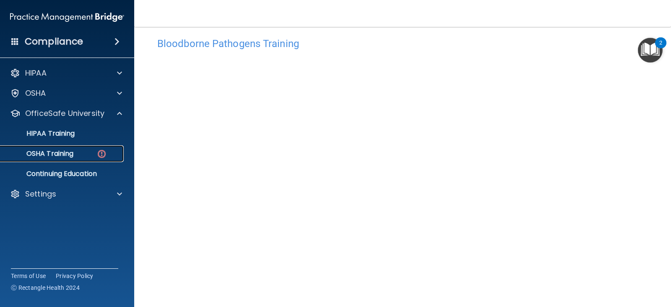
click at [45, 154] on p "OSHA Training" at bounding box center [39, 153] width 68 height 8
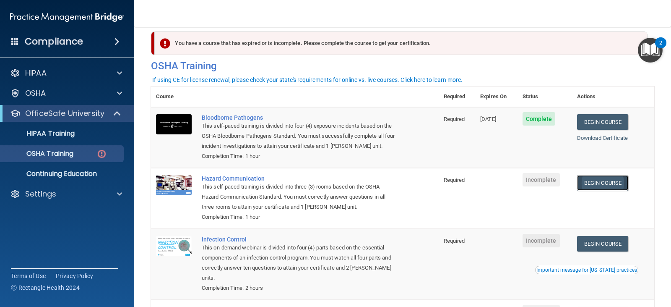
click at [612, 182] on link "Begin Course" at bounding box center [602, 183] width 51 height 16
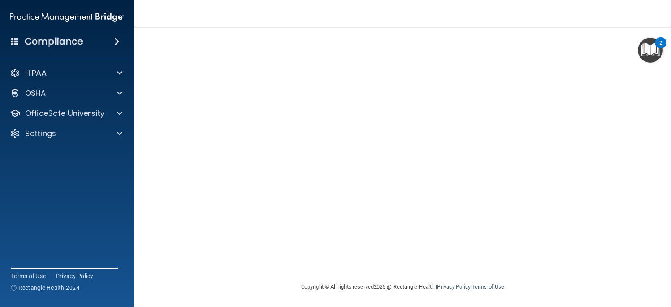
scroll to position [9, 0]
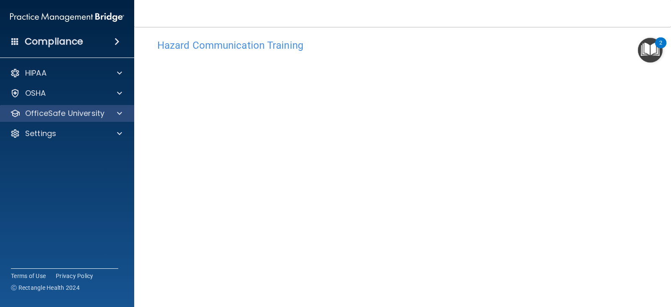
click at [53, 121] on div "OfficeSafe University" at bounding box center [67, 113] width 135 height 17
click at [62, 110] on p "OfficeSafe University" at bounding box center [64, 113] width 79 height 10
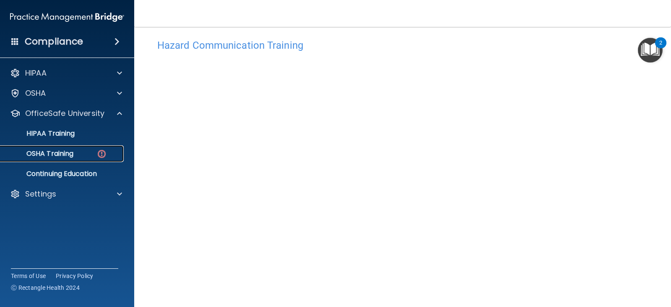
click at [53, 148] on link "OSHA Training" at bounding box center [58, 153] width 132 height 17
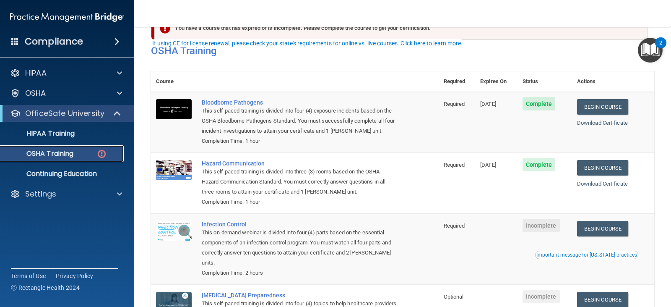
scroll to position [68, 0]
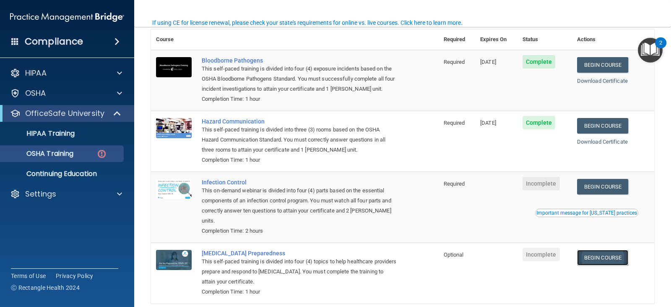
click at [598, 260] on link "Begin Course" at bounding box center [602, 258] width 51 height 16
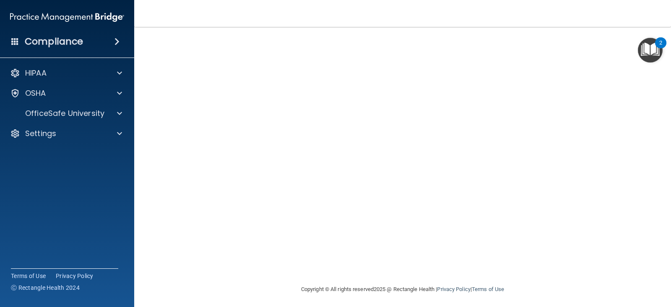
scroll to position [52, 0]
drag, startPoint x: 616, startPoint y: 94, endPoint x: 611, endPoint y: 96, distance: 5.8
click at [616, 94] on div "[MEDICAL_DATA] Training This course doesn’t expire until . Are you sure you wan…" at bounding box center [402, 136] width 503 height 290
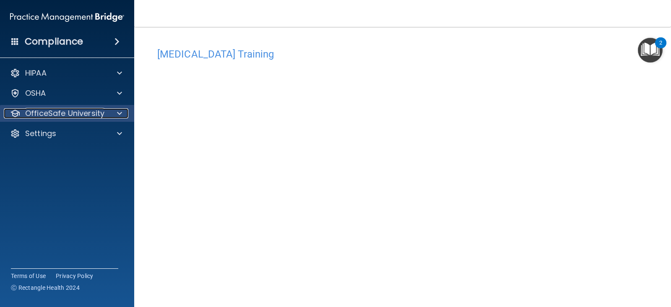
click at [54, 115] on p "OfficeSafe University" at bounding box center [64, 113] width 79 height 10
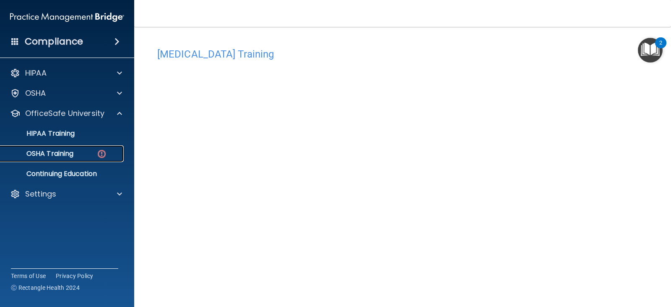
click at [53, 154] on p "OSHA Training" at bounding box center [39, 153] width 68 height 8
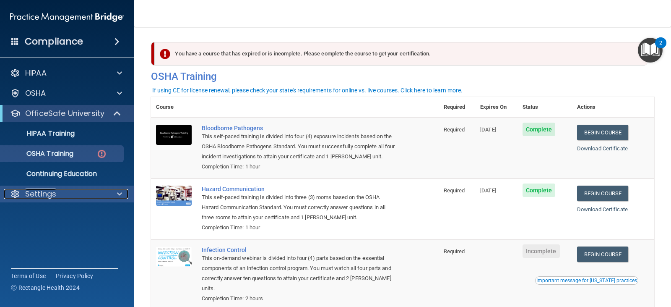
click at [30, 195] on p "Settings" at bounding box center [40, 194] width 31 height 10
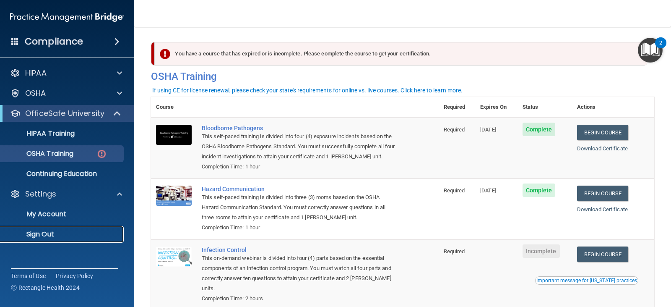
click at [46, 234] on p "Sign Out" at bounding box center [62, 234] width 114 height 8
